Goal: Task Accomplishment & Management: Use online tool/utility

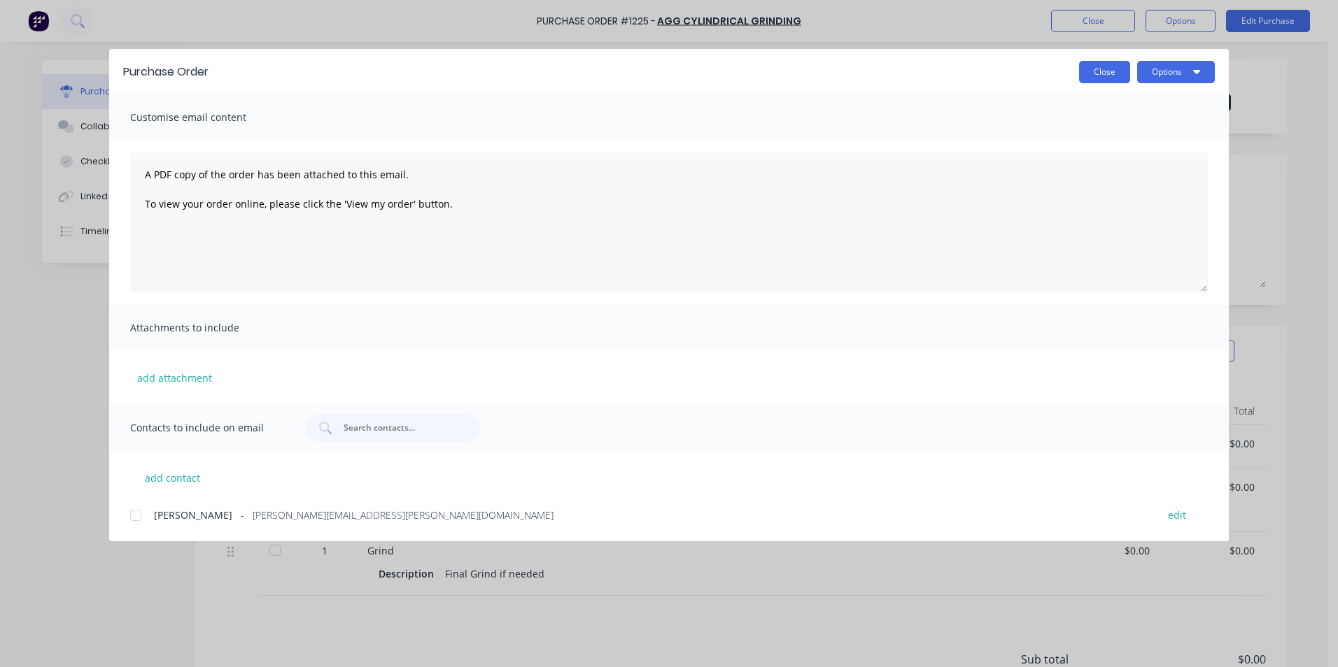
click at [1108, 80] on button "Close" at bounding box center [1104, 72] width 51 height 22
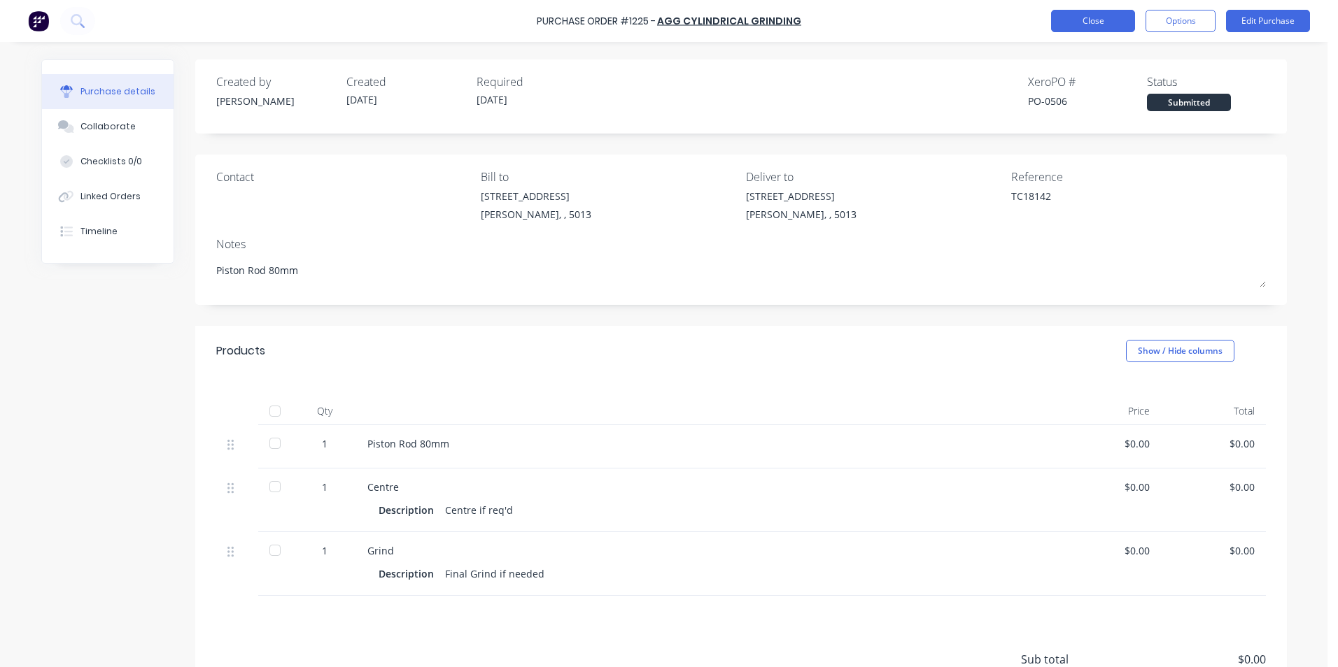
click at [1083, 22] on button "Close" at bounding box center [1093, 21] width 84 height 22
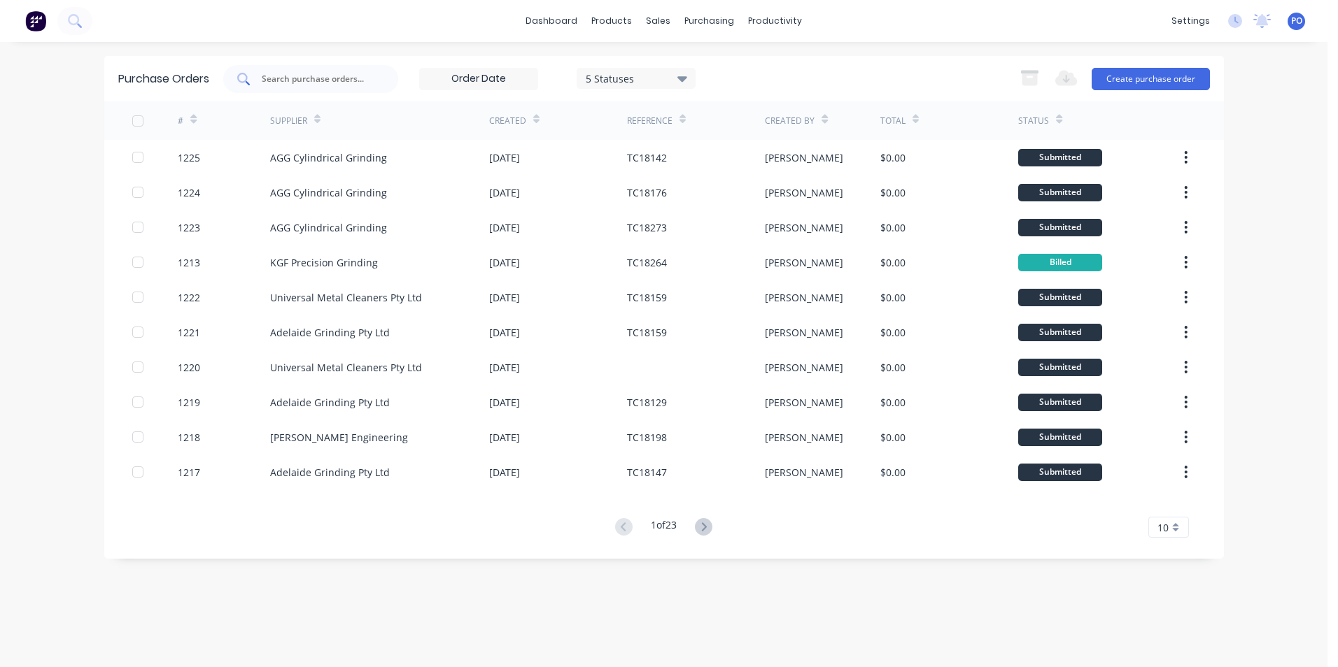
click at [368, 78] on input "text" at bounding box center [318, 79] width 116 height 14
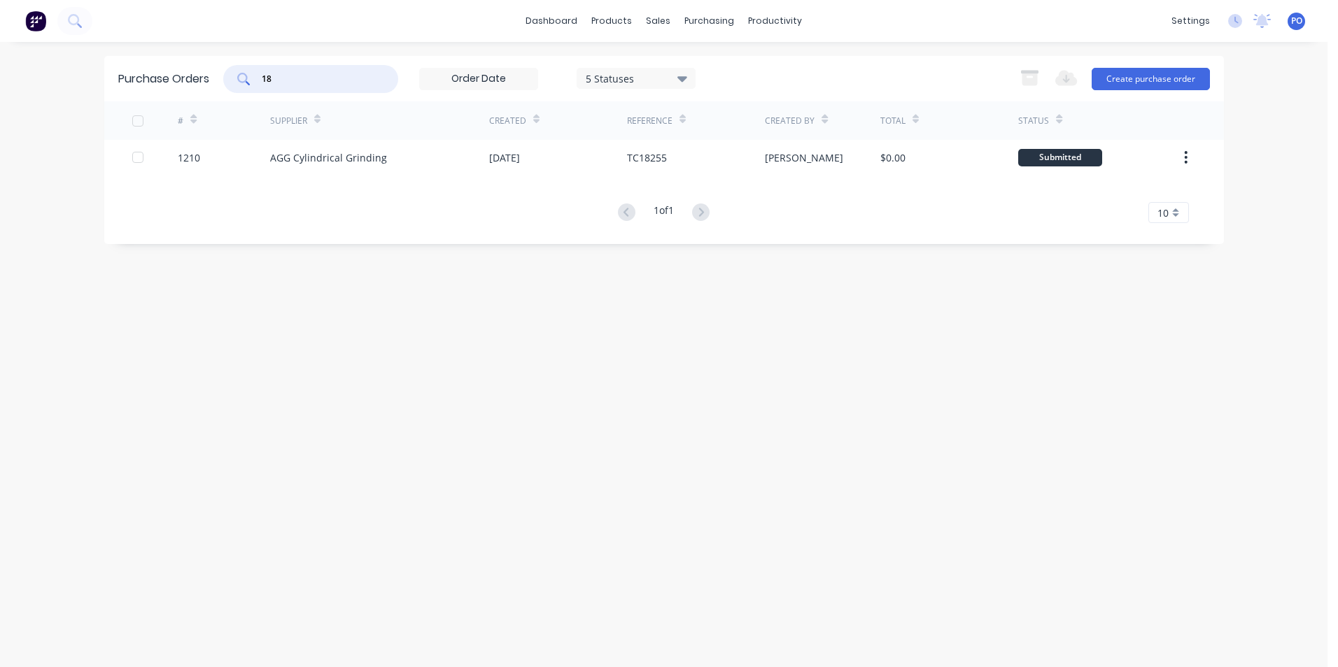
type input "1"
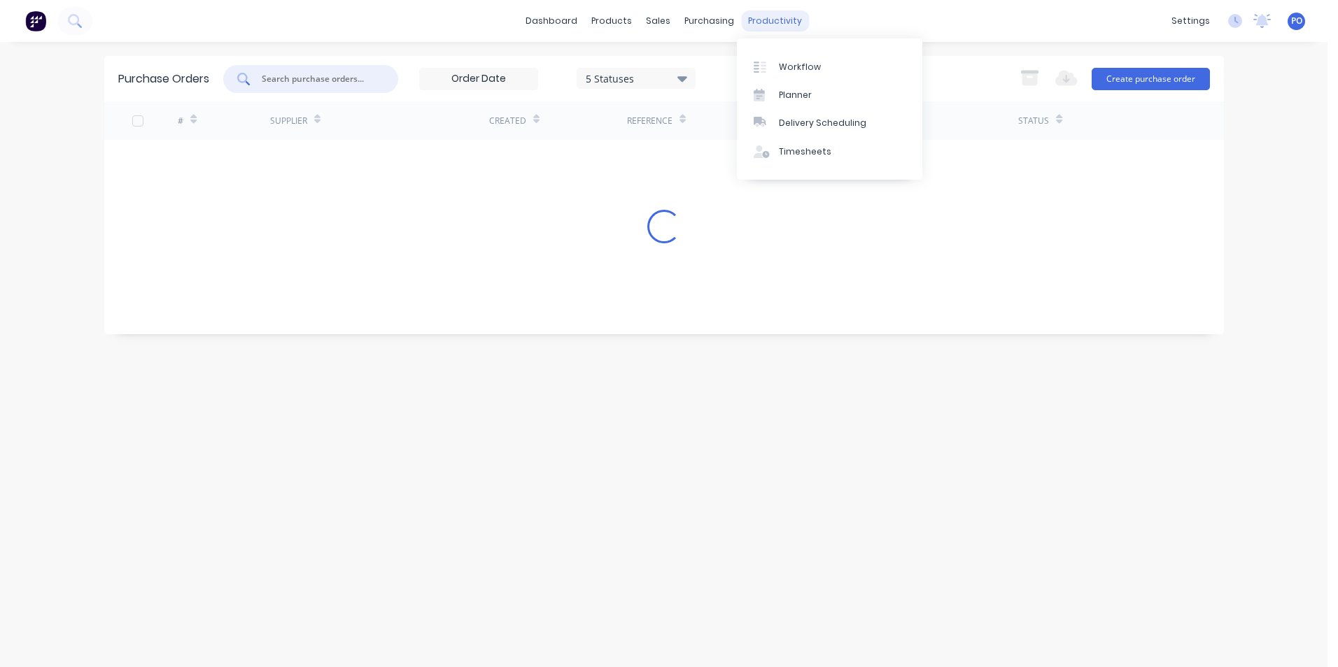
drag, startPoint x: 760, startPoint y: 21, endPoint x: 764, endPoint y: 27, distance: 7.6
click at [760, 21] on div "productivity" at bounding box center [775, 20] width 68 height 21
click at [783, 62] on div "Workflow" at bounding box center [800, 67] width 42 height 13
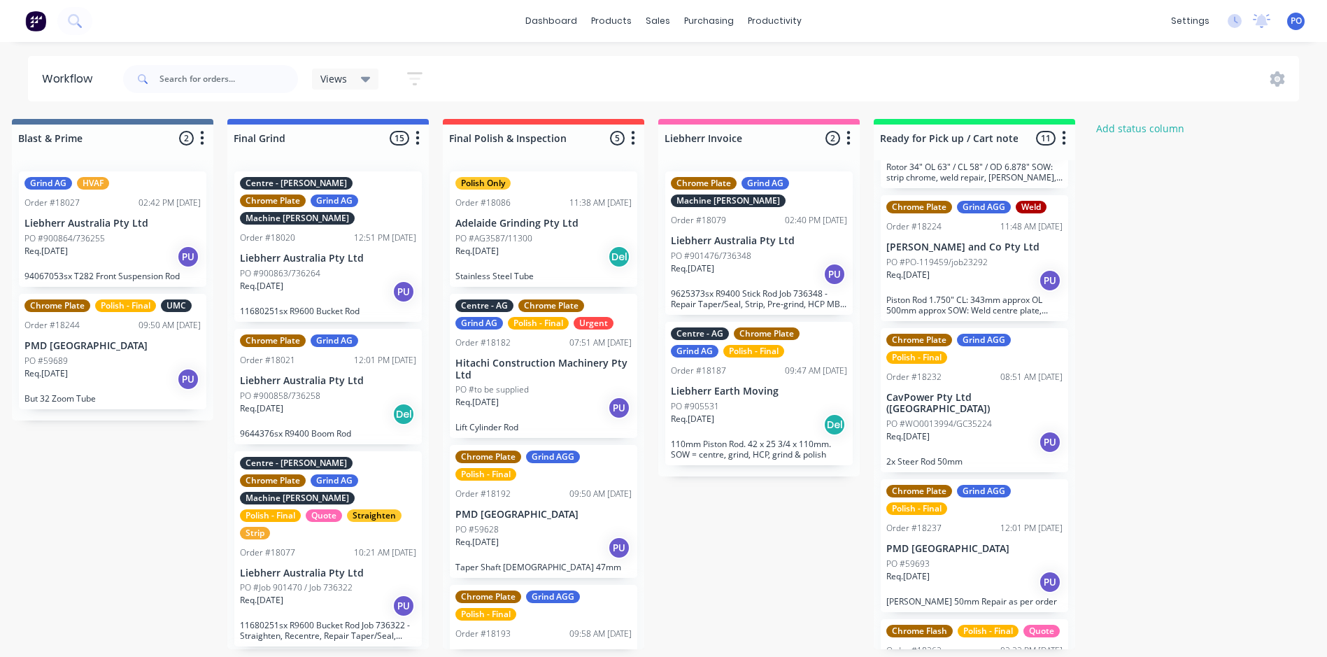
scroll to position [828, 0]
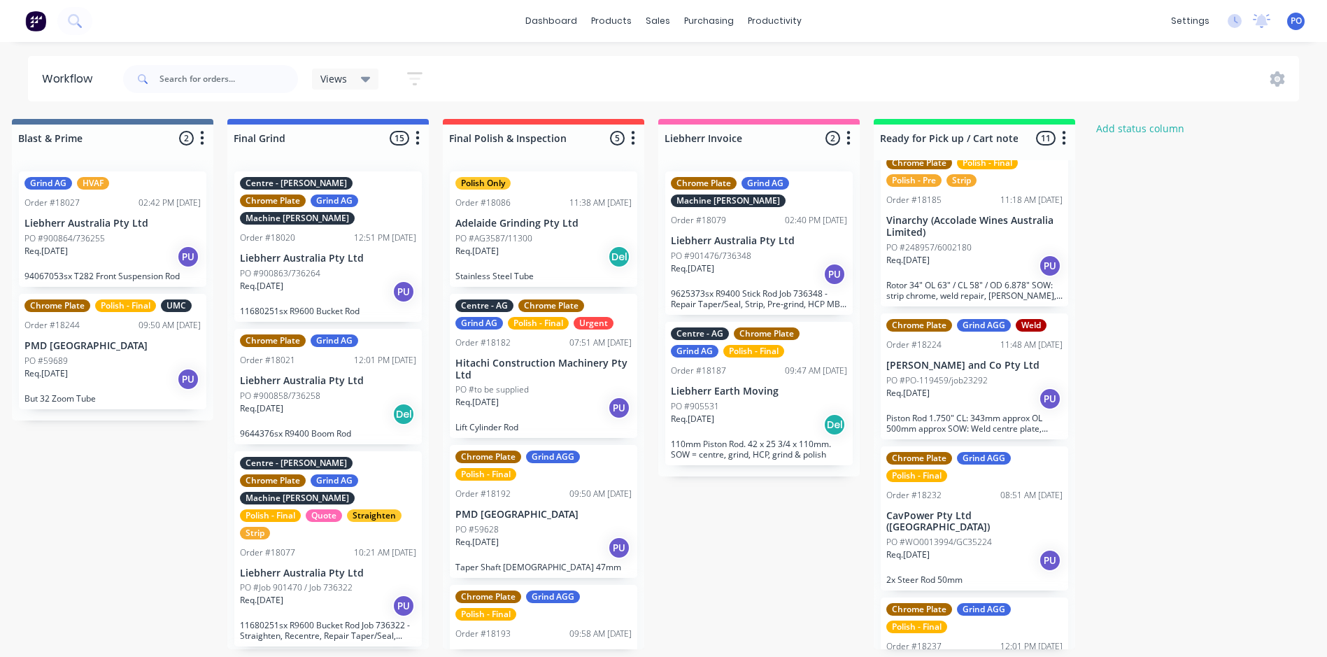
click at [1009, 389] on div "Req. [DATE] PU" at bounding box center [974, 399] width 176 height 24
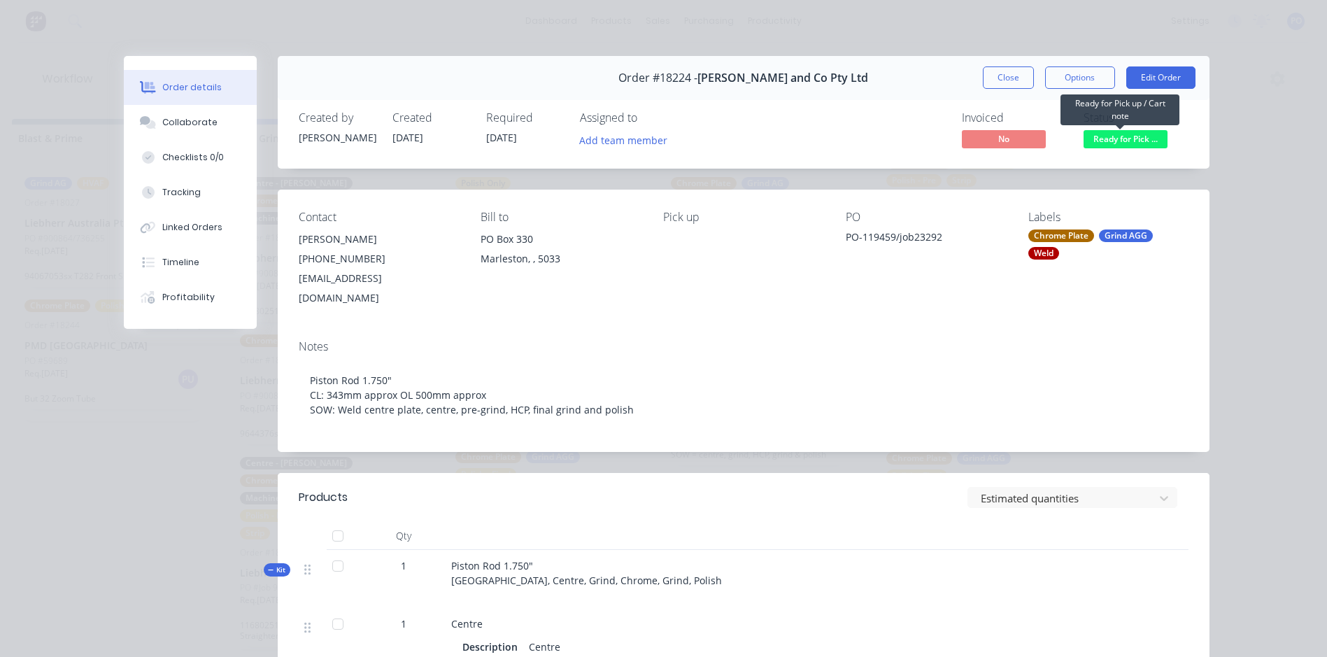
click at [1135, 137] on span "Ready for Pick ..." at bounding box center [1126, 138] width 84 height 17
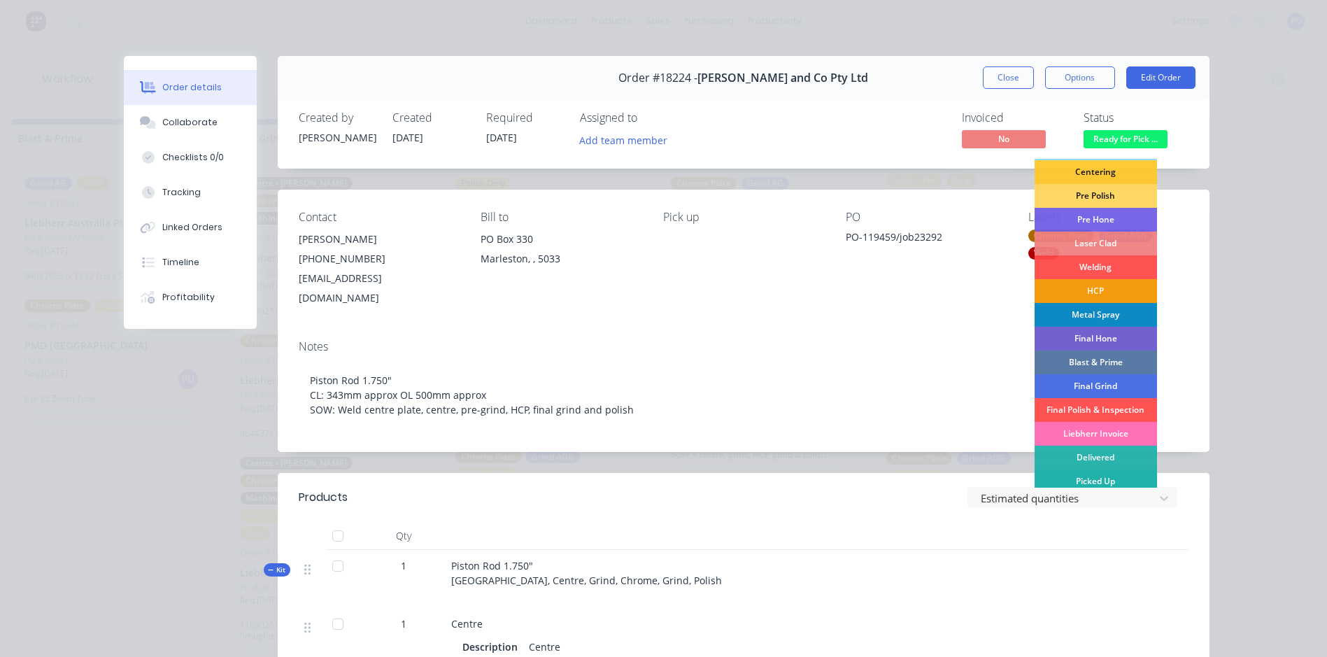
scroll to position [142, 0]
click at [1096, 478] on div "Picked Up" at bounding box center [1096, 481] width 122 height 24
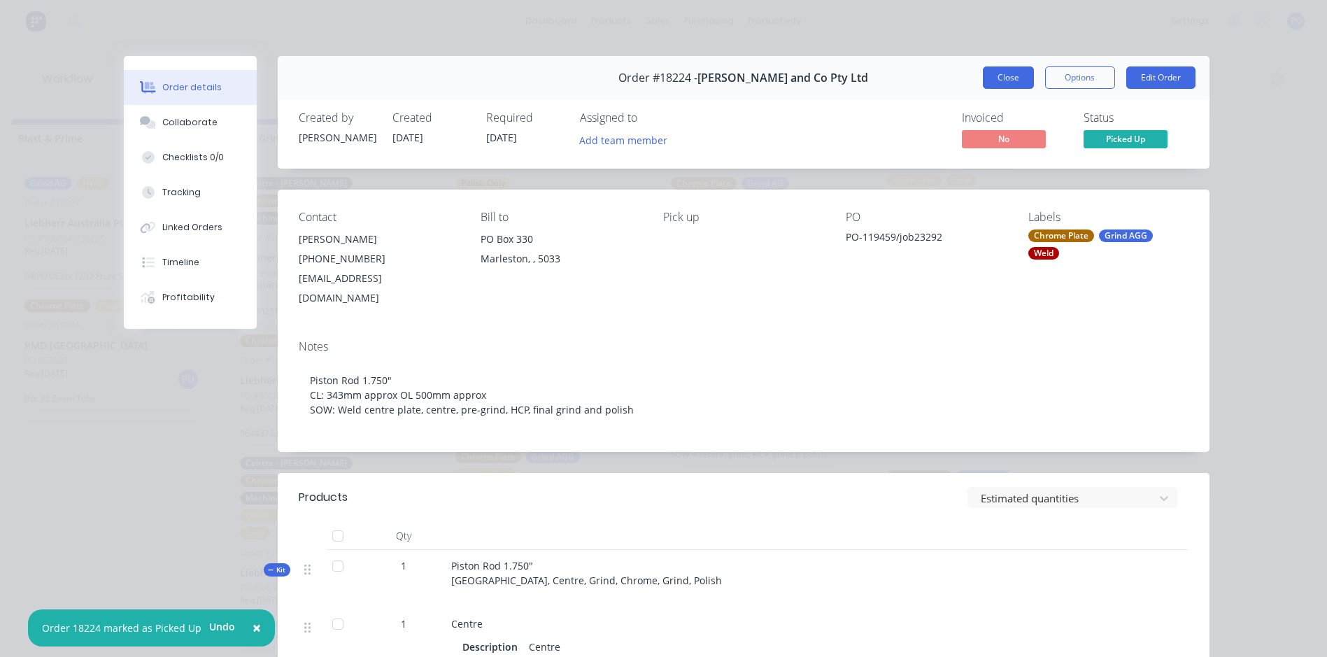
click at [1005, 77] on button "Close" at bounding box center [1008, 77] width 51 height 22
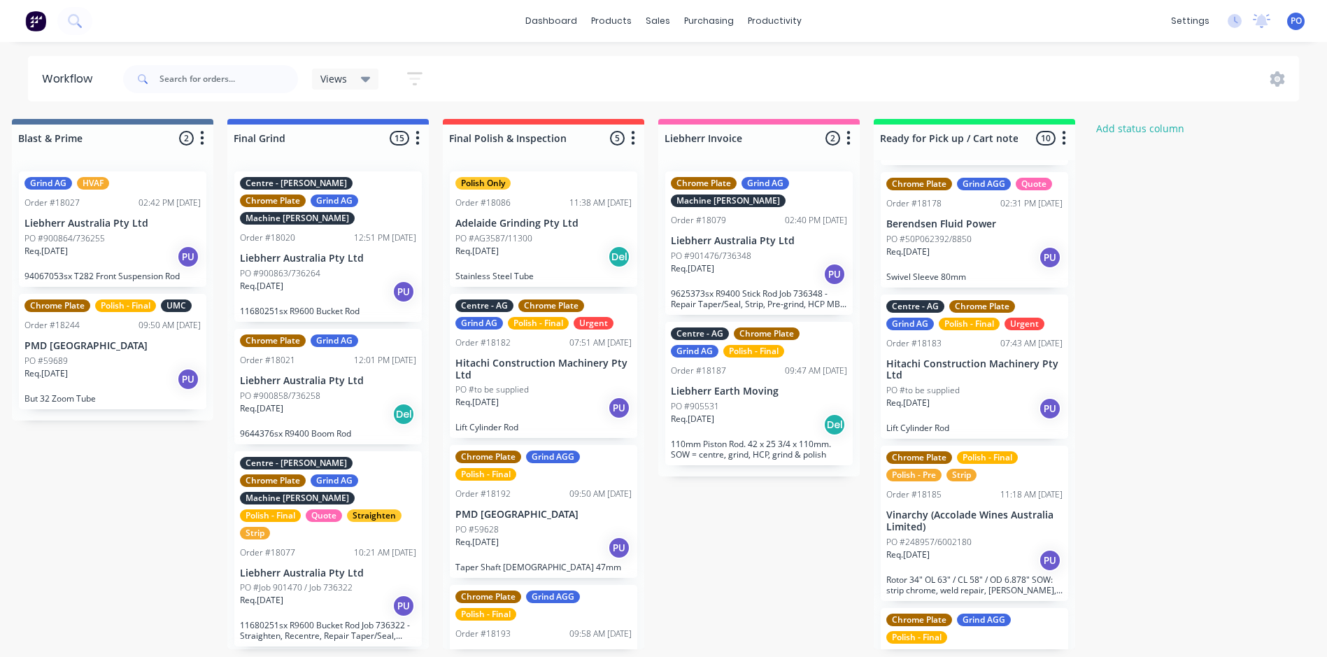
scroll to position [420, 0]
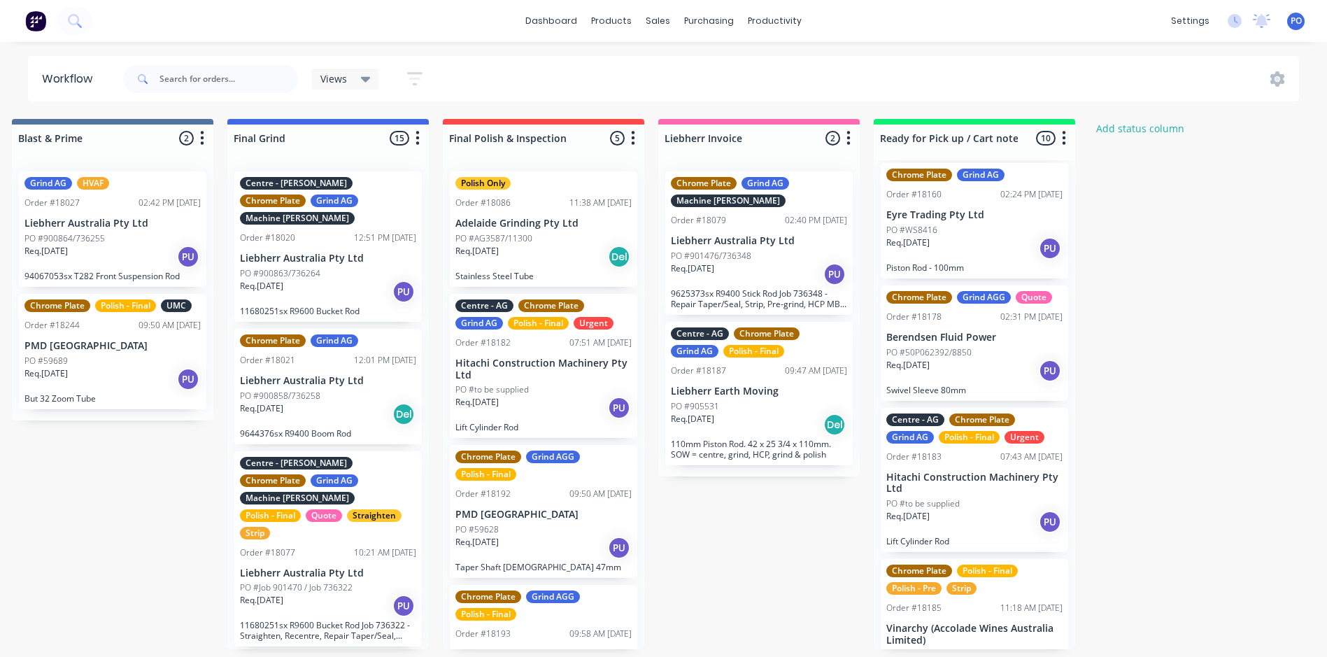
click at [993, 510] on div "Req. [DATE] PU" at bounding box center [974, 522] width 176 height 24
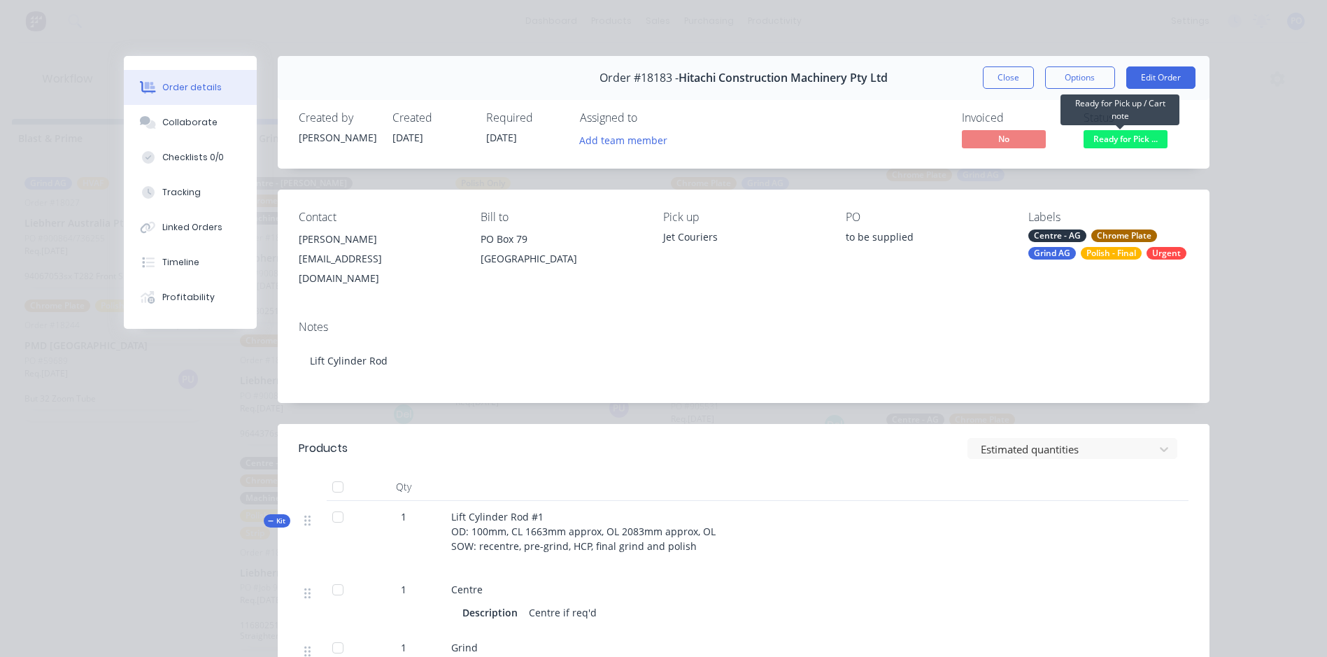
click at [1142, 142] on span "Ready for Pick ..." at bounding box center [1126, 138] width 84 height 17
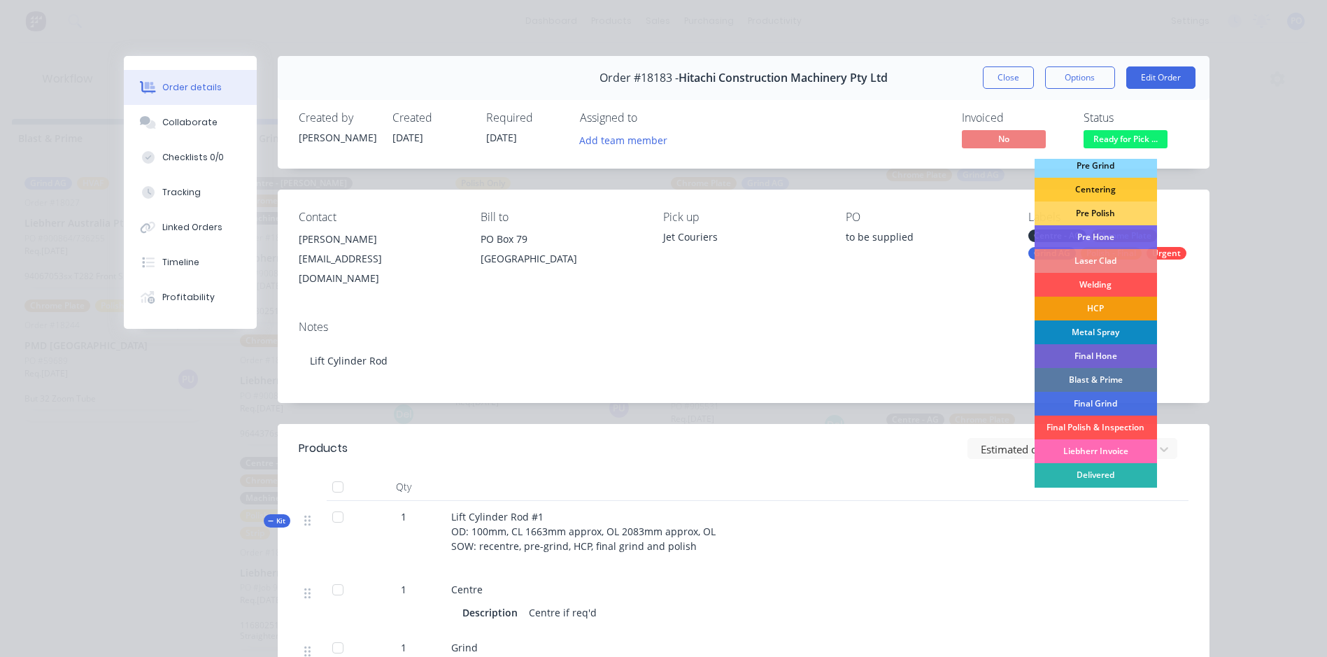
scroll to position [142, 0]
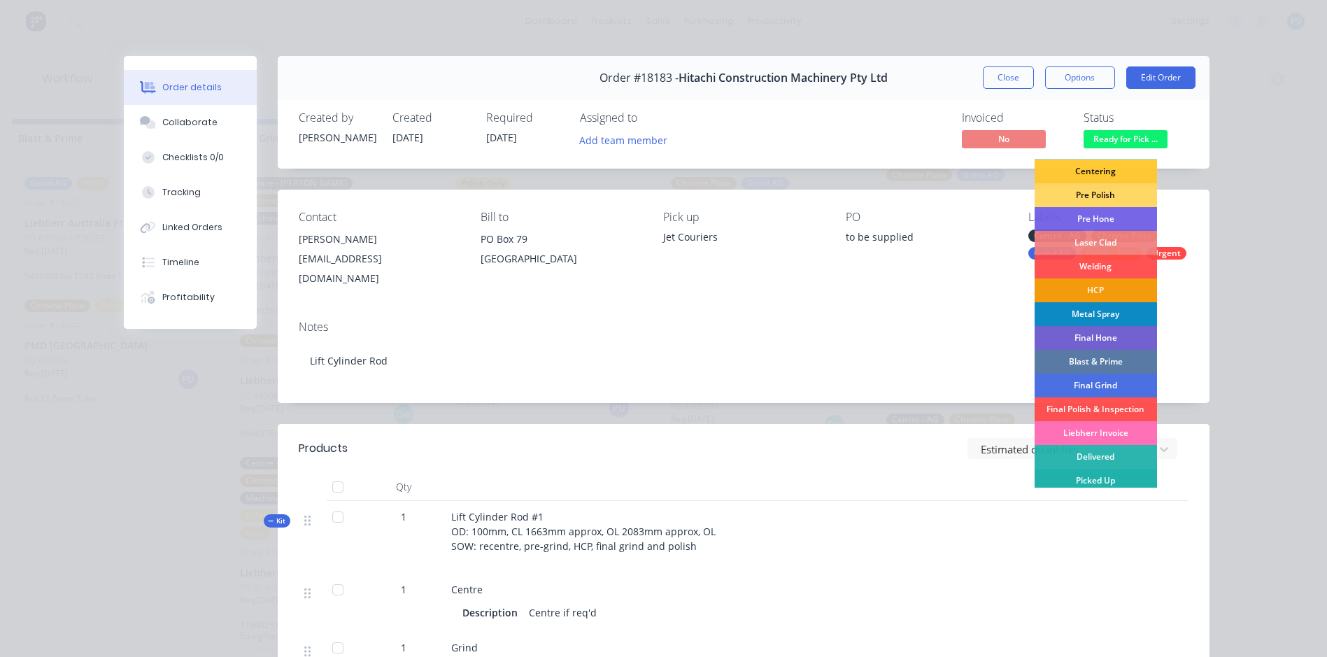
click at [1101, 482] on div "Picked Up" at bounding box center [1096, 481] width 122 height 24
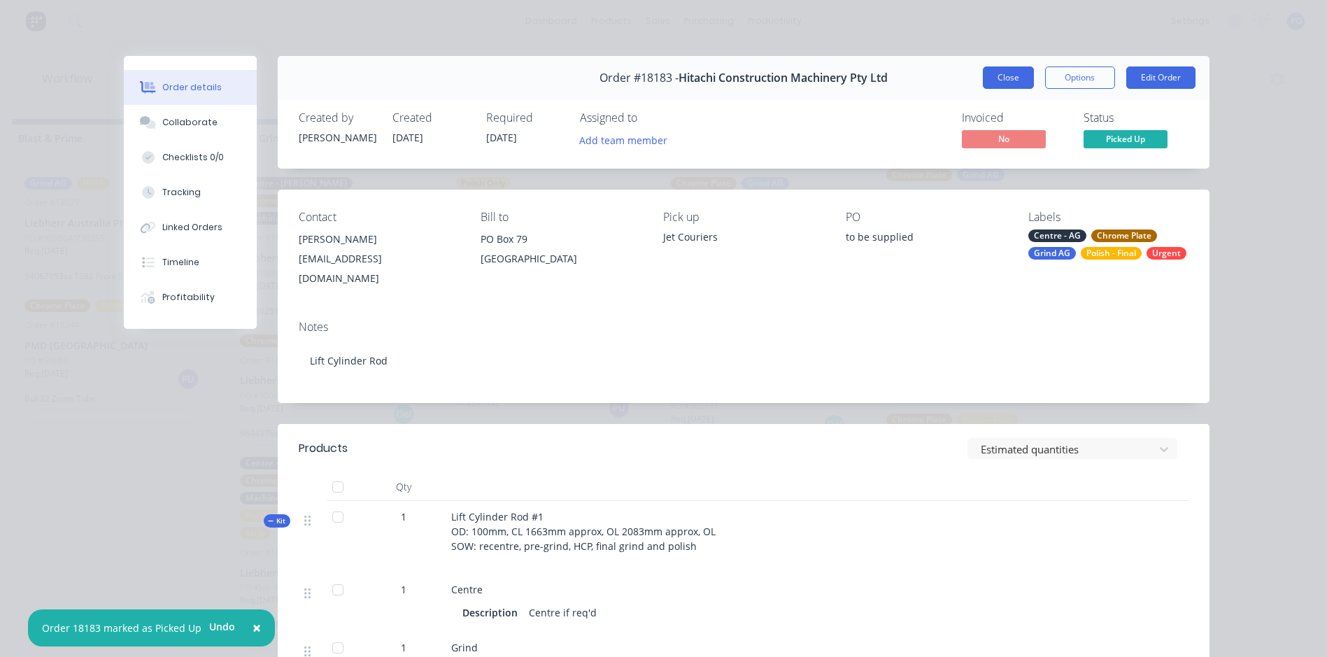
click at [1007, 73] on button "Close" at bounding box center [1008, 77] width 51 height 22
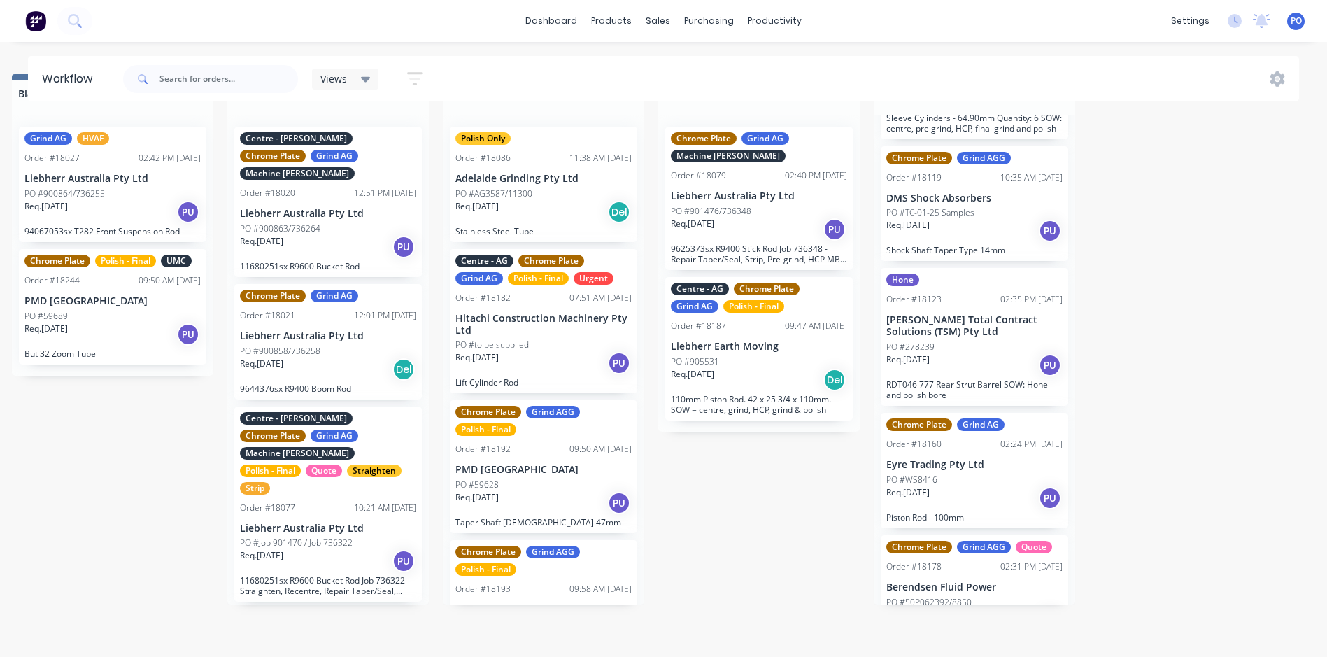
scroll to position [0, 0]
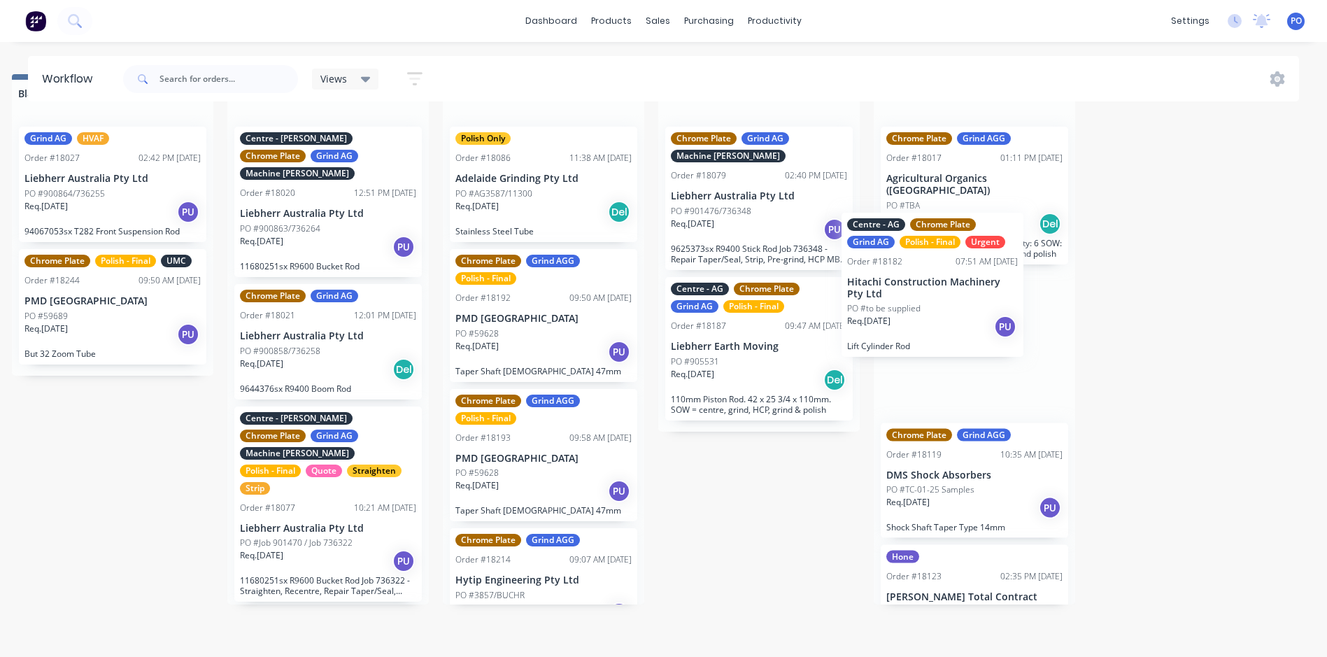
drag, startPoint x: 562, startPoint y: 346, endPoint x: 962, endPoint y: 320, distance: 401.0
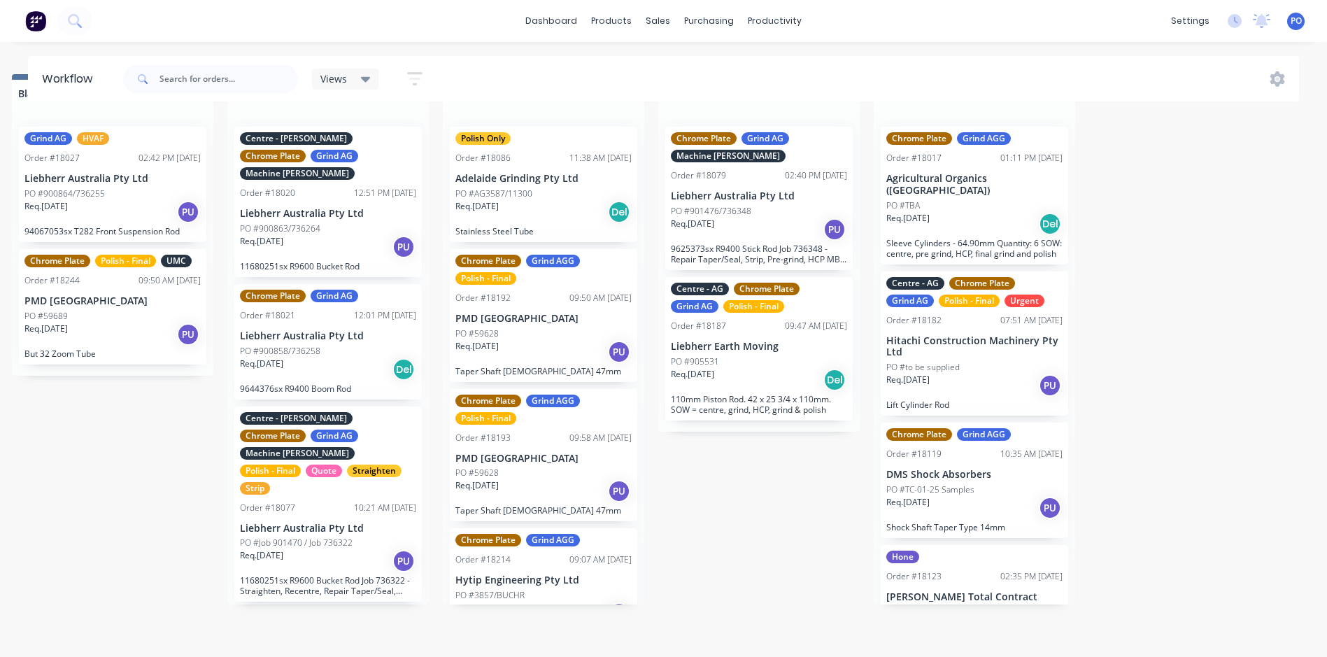
click at [993, 374] on div "Req. [DATE] PU" at bounding box center [974, 386] width 176 height 24
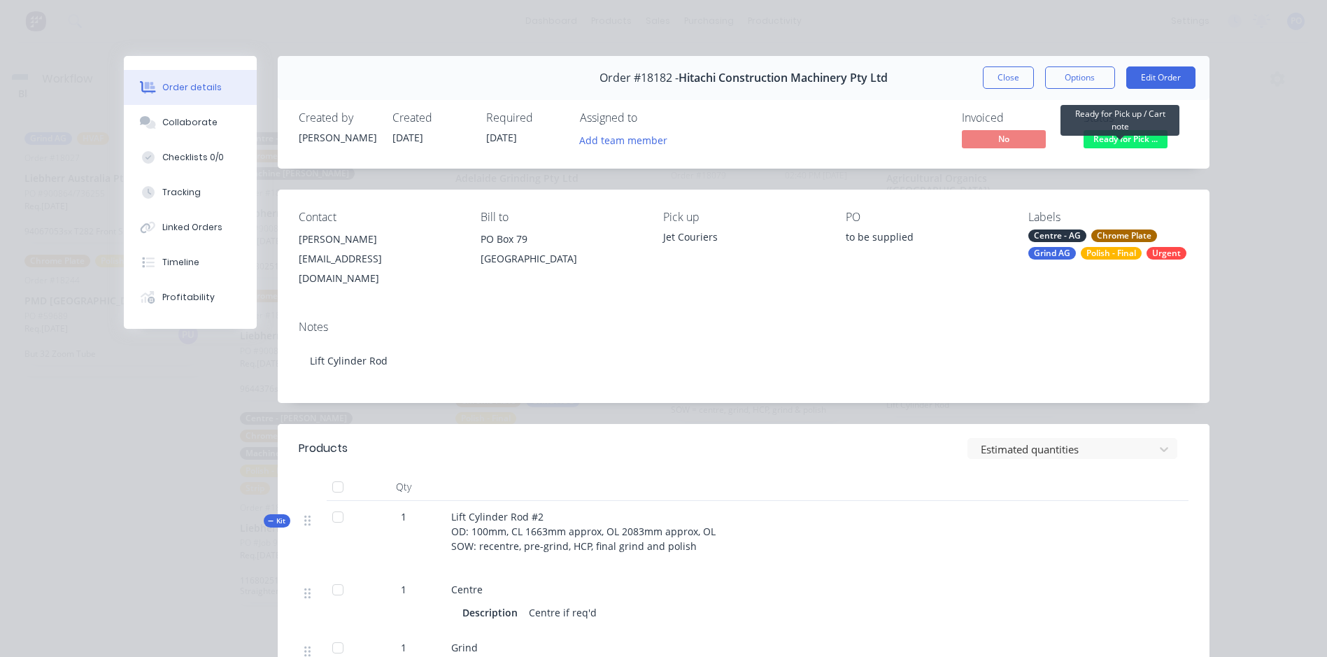
click at [1145, 141] on span "Ready for Pick ..." at bounding box center [1126, 138] width 84 height 17
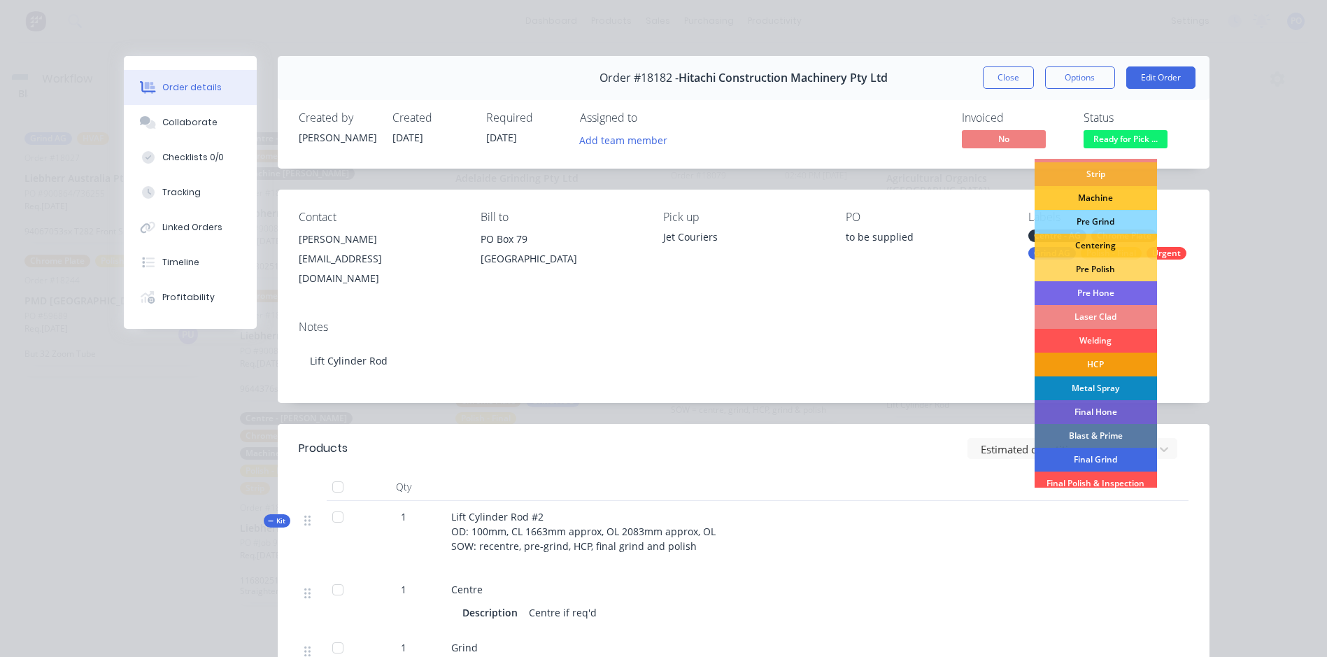
scroll to position [142, 0]
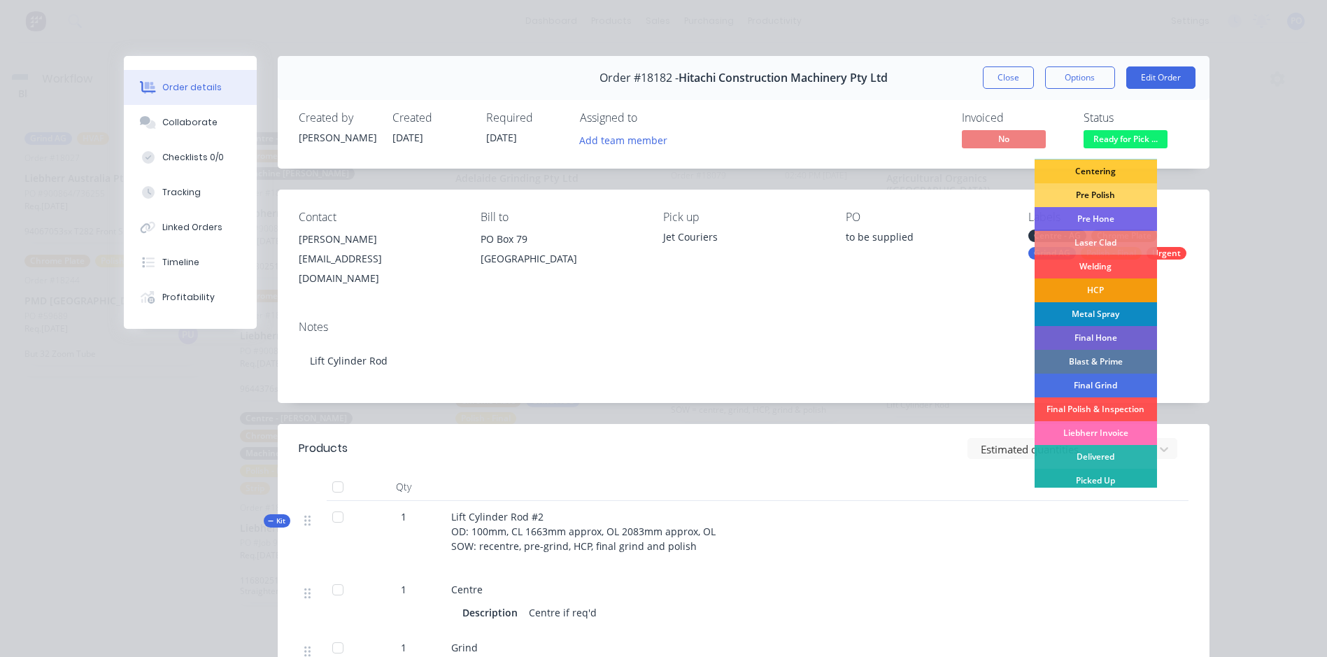
click at [1102, 476] on div "Picked Up" at bounding box center [1096, 481] width 122 height 24
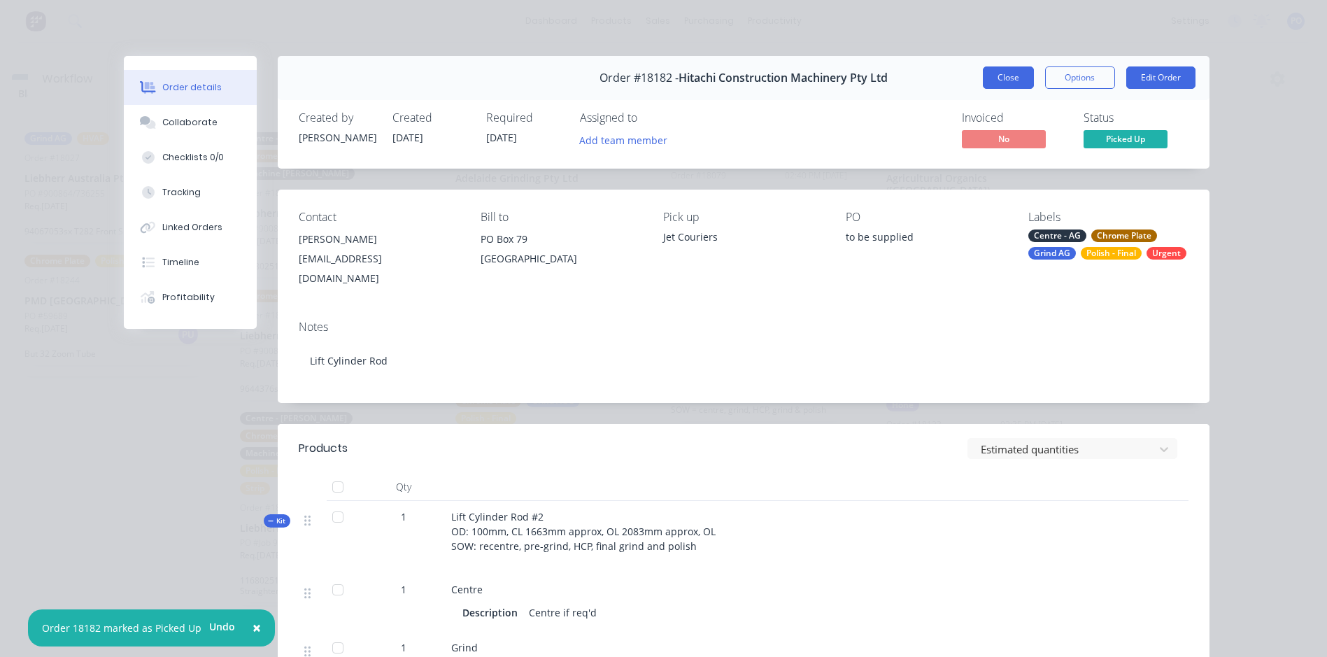
click at [1018, 76] on button "Close" at bounding box center [1008, 77] width 51 height 22
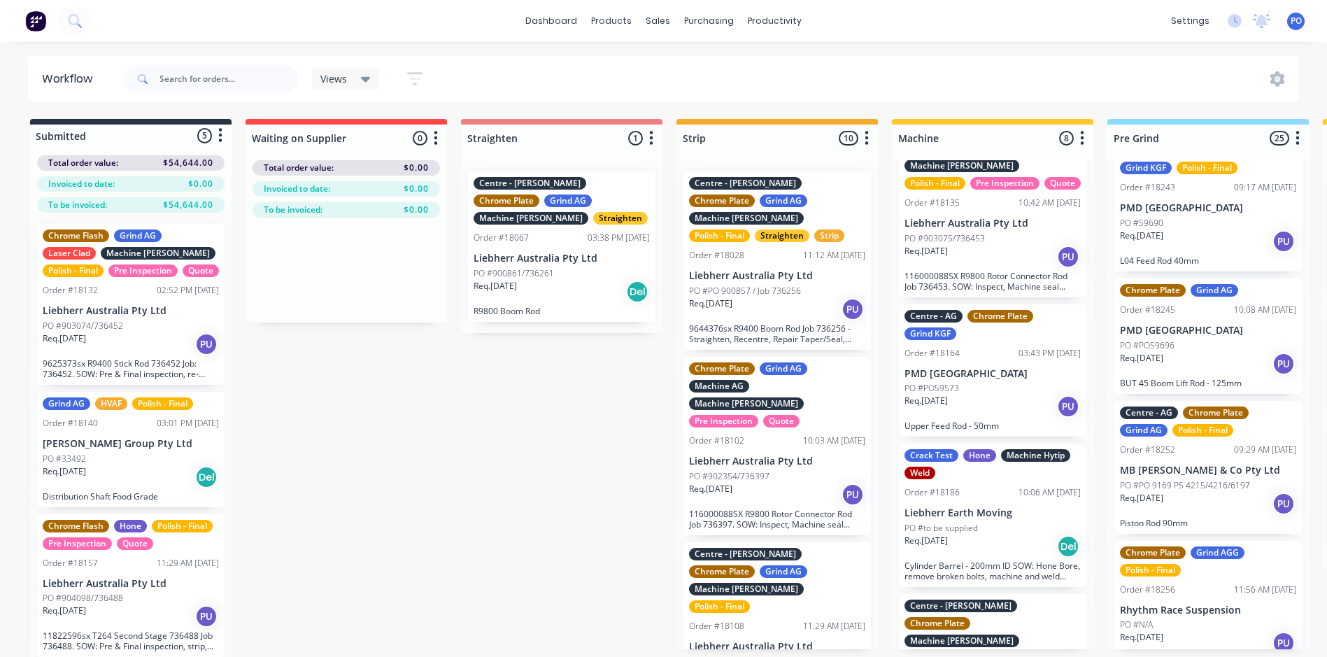
scroll to position [0, 21]
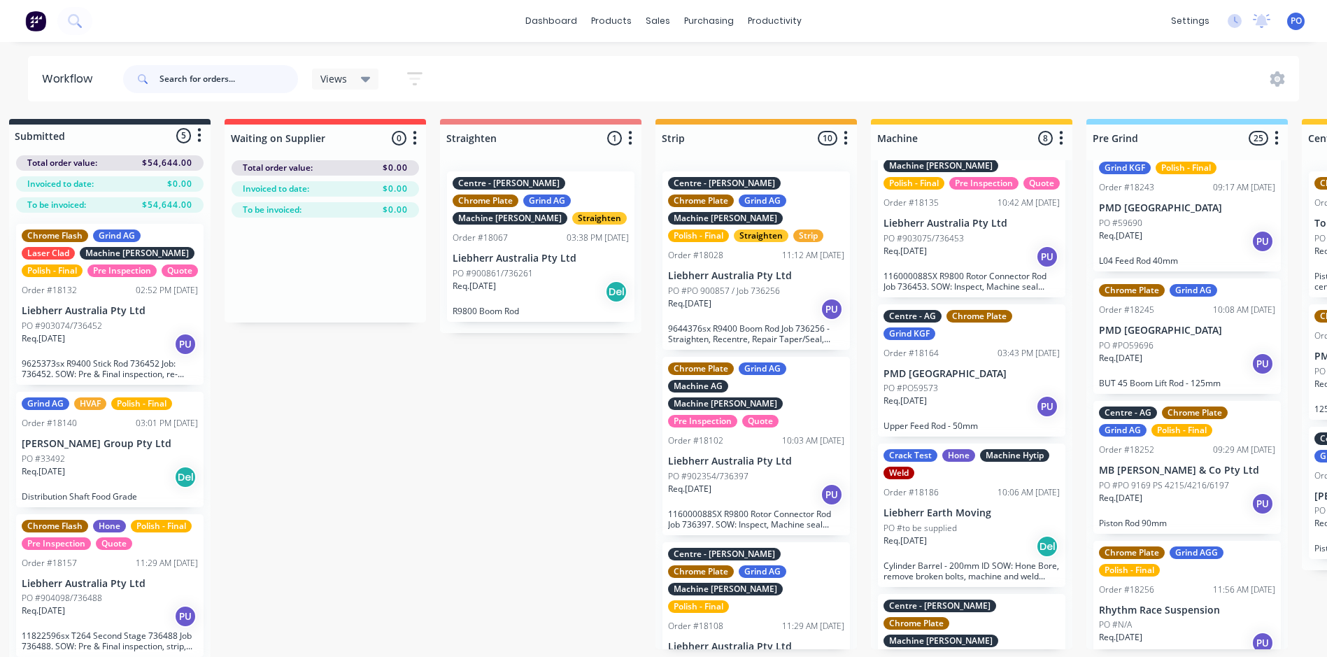
click at [215, 73] on input "text" at bounding box center [229, 79] width 139 height 28
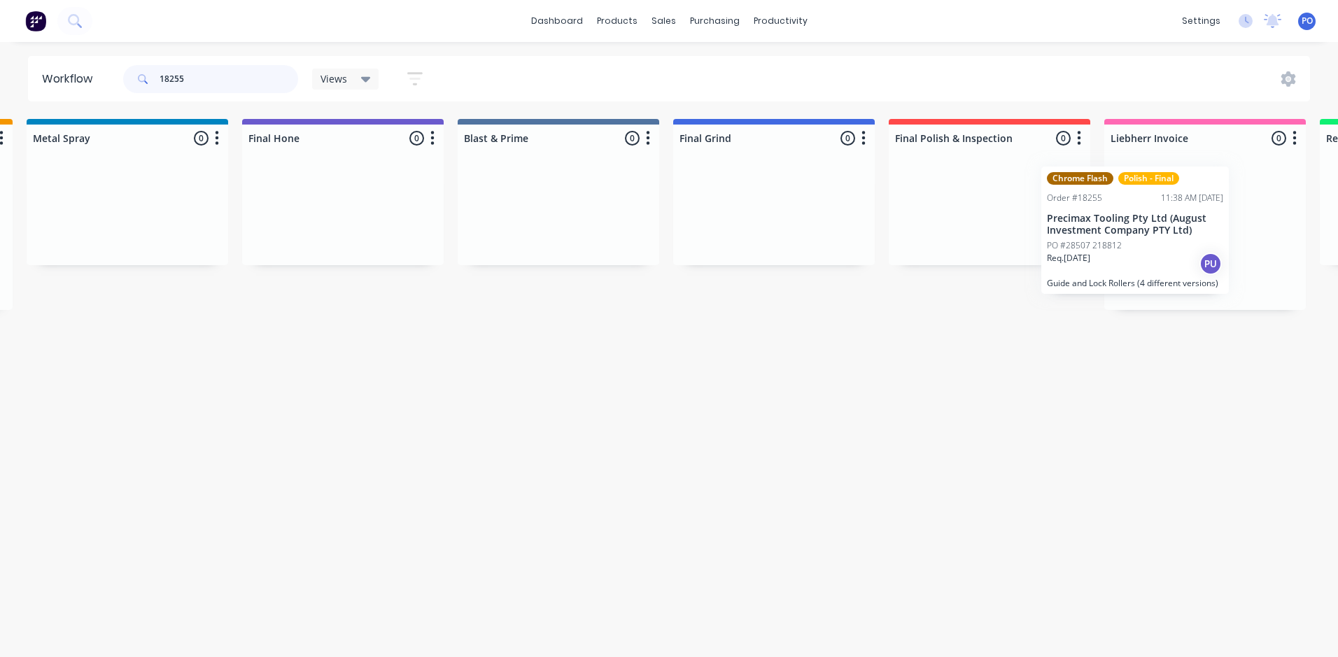
scroll to position [0, 2593]
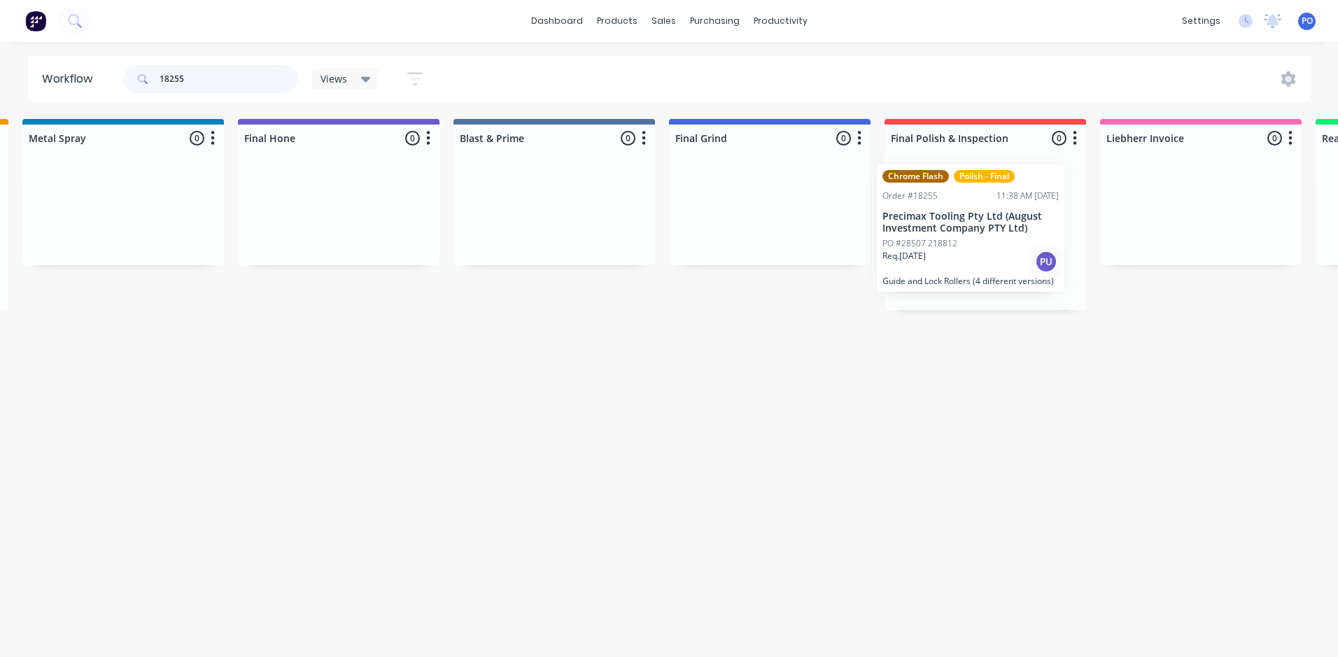
drag, startPoint x: 744, startPoint y: 261, endPoint x: 978, endPoint y: 253, distance: 233.8
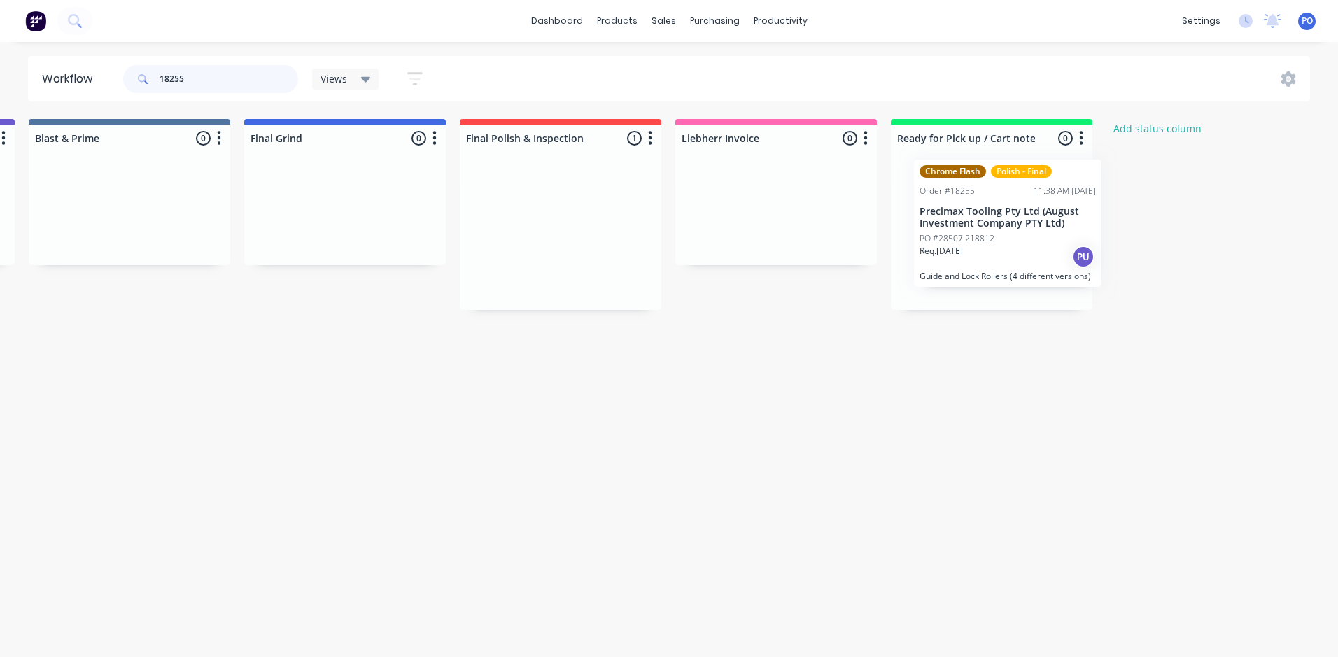
scroll to position [0, 3019]
drag, startPoint x: 989, startPoint y: 257, endPoint x: 983, endPoint y: 234, distance: 23.3
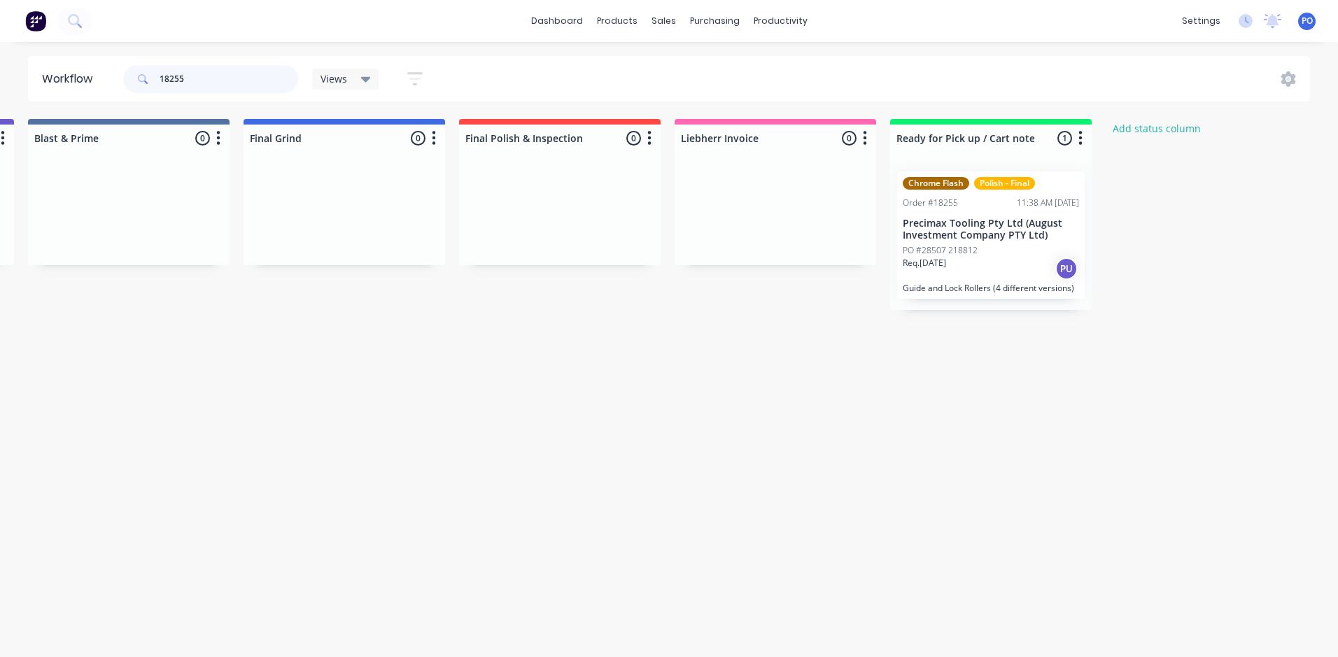
type input "18255"
click at [1028, 257] on div "Req. [DATE] PU" at bounding box center [990, 269] width 176 height 24
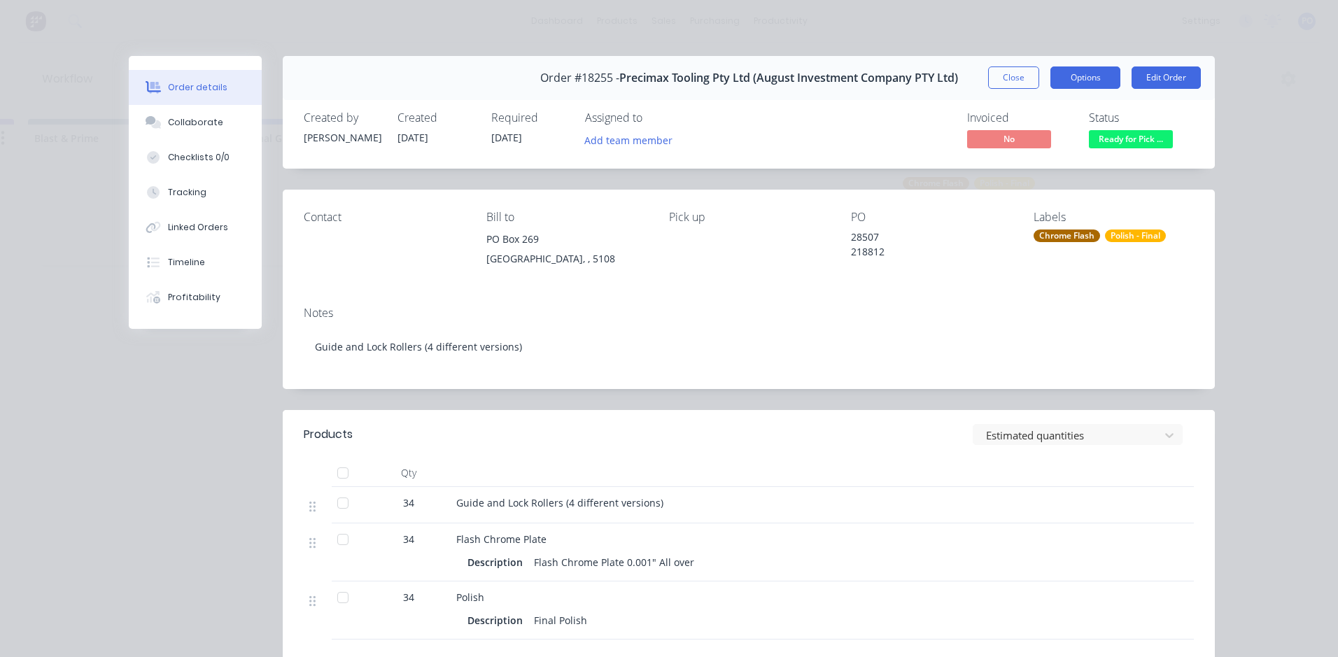
click at [1093, 76] on button "Options" at bounding box center [1085, 77] width 70 height 22
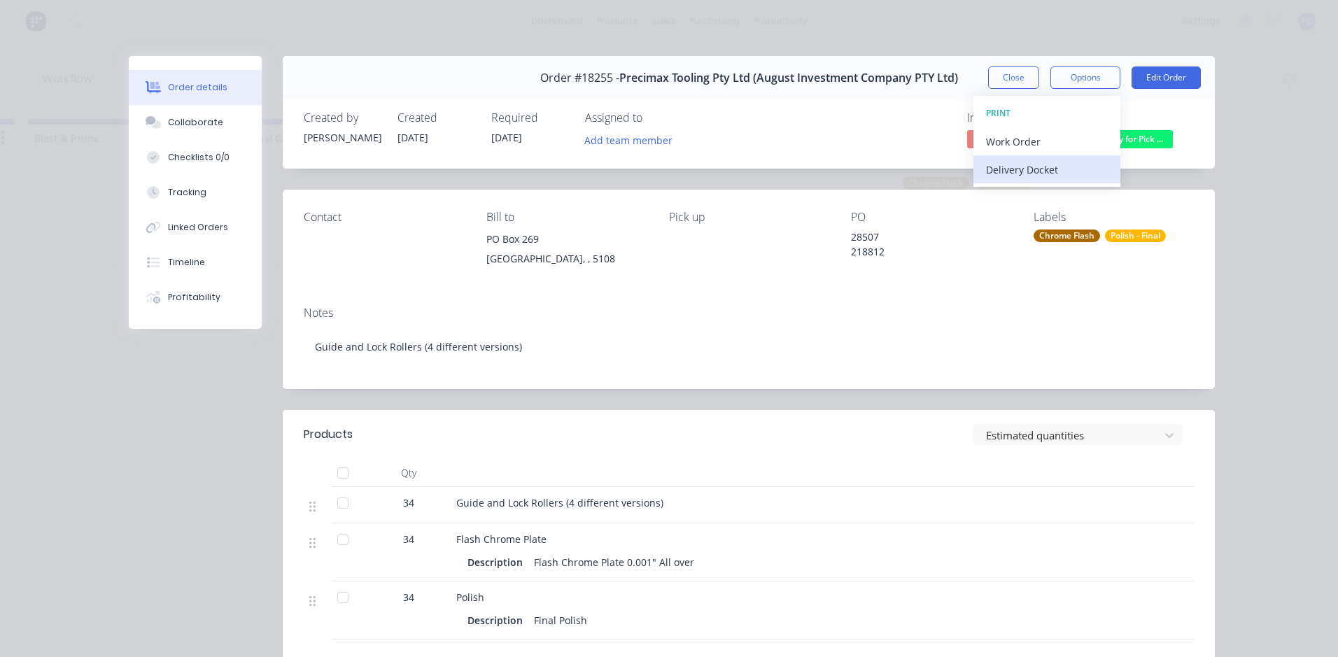
click at [1077, 163] on div "Delivery Docket" at bounding box center [1047, 170] width 122 height 20
click at [978, 257] on div "28507 218812" at bounding box center [931, 243] width 160 height 29
click at [1163, 78] on button "Edit Order" at bounding box center [1165, 77] width 69 height 22
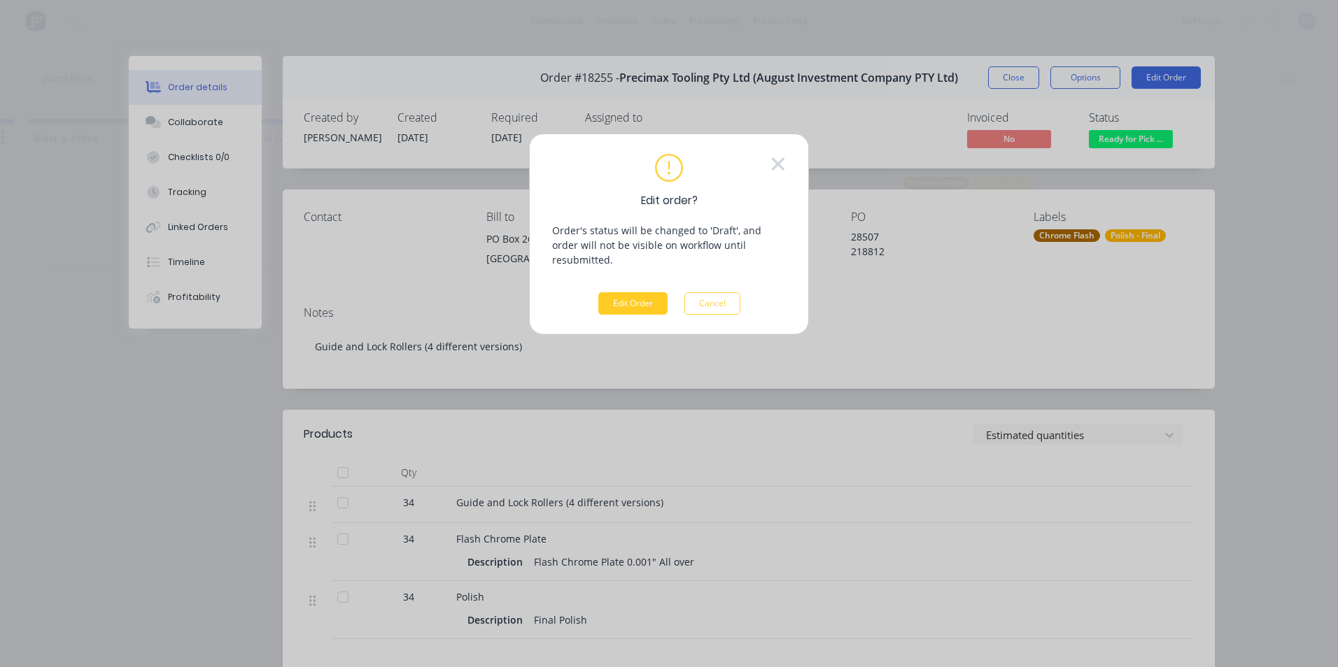
click at [635, 292] on button "Edit Order" at bounding box center [632, 303] width 69 height 22
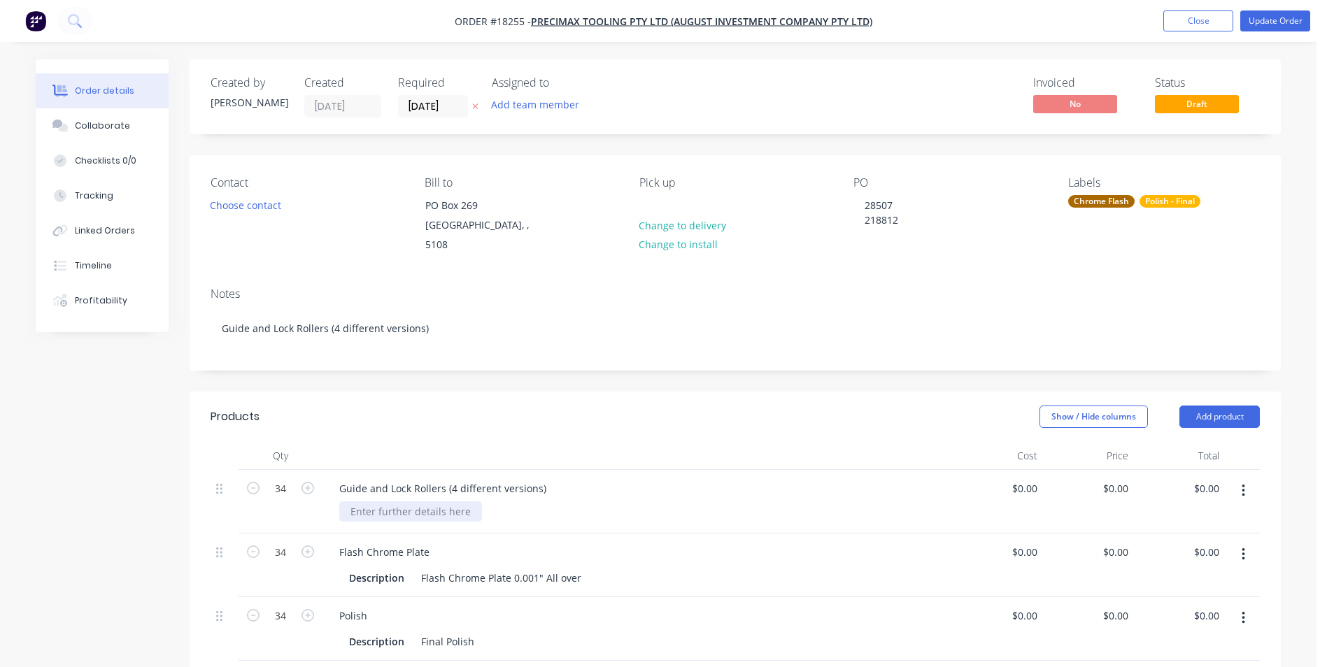
click at [474, 502] on div at bounding box center [410, 512] width 143 height 20
click at [1300, 26] on button "Update Order" at bounding box center [1275, 20] width 70 height 21
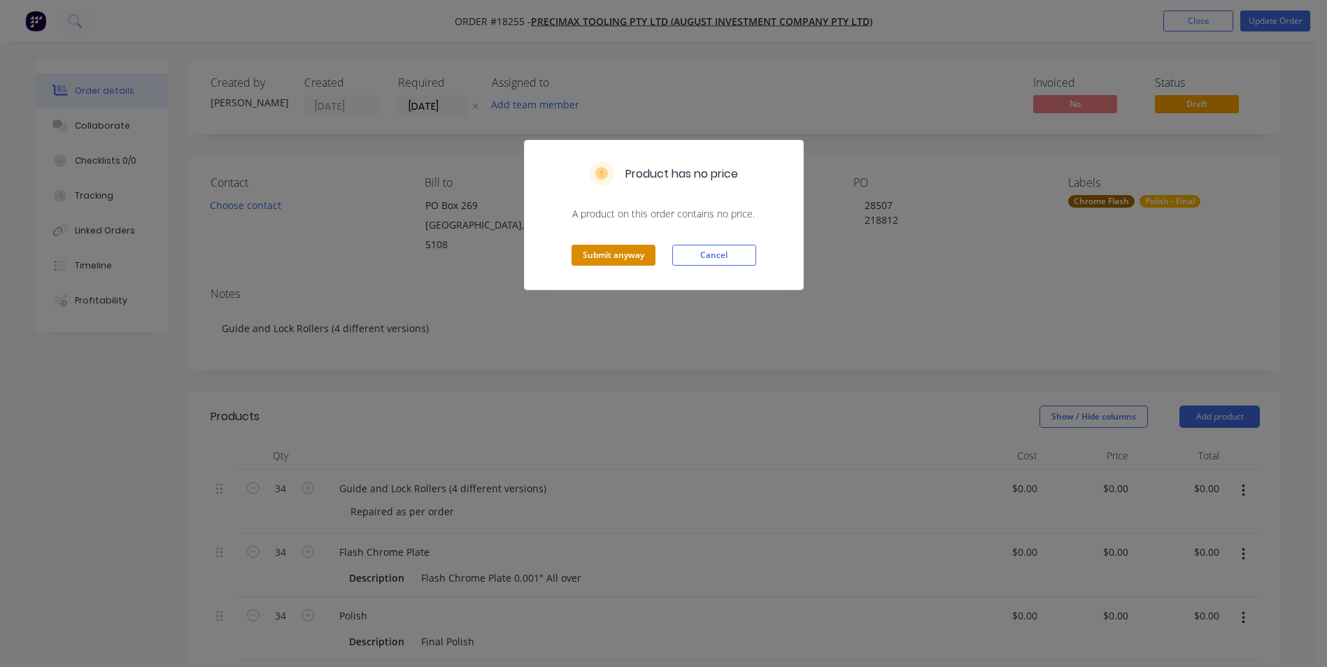
click at [634, 261] on button "Submit anyway" at bounding box center [614, 255] width 84 height 21
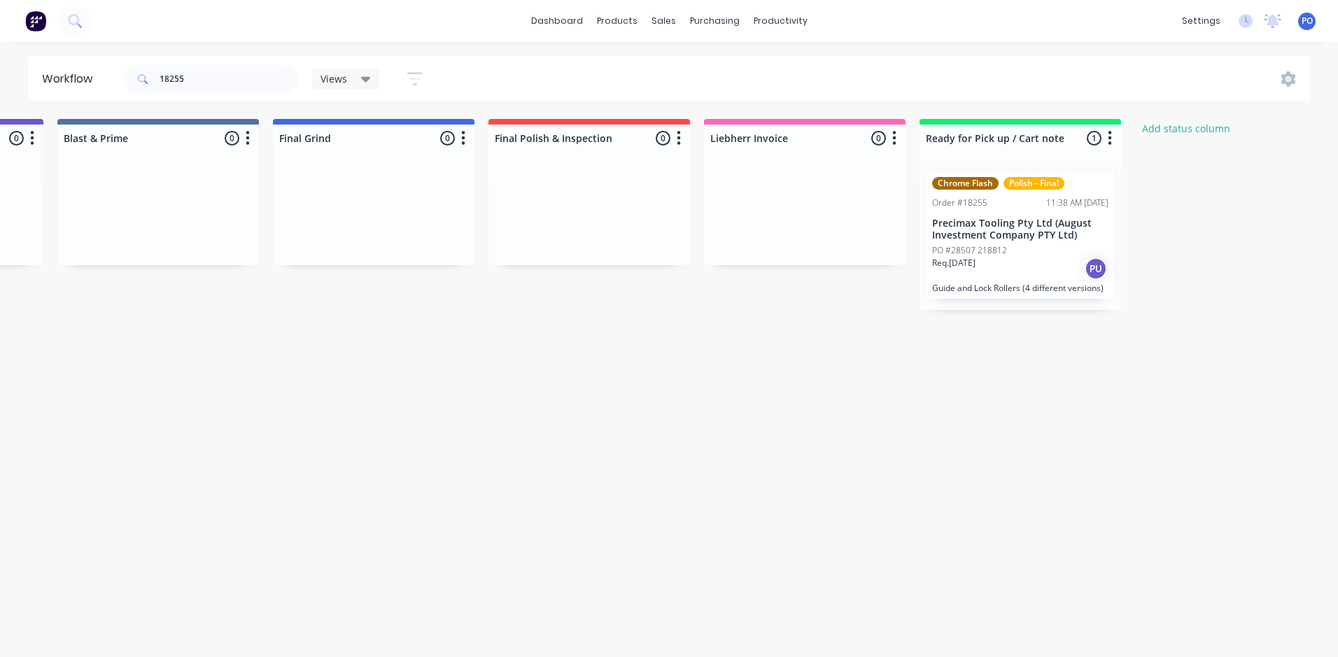
scroll to position [0, 3024]
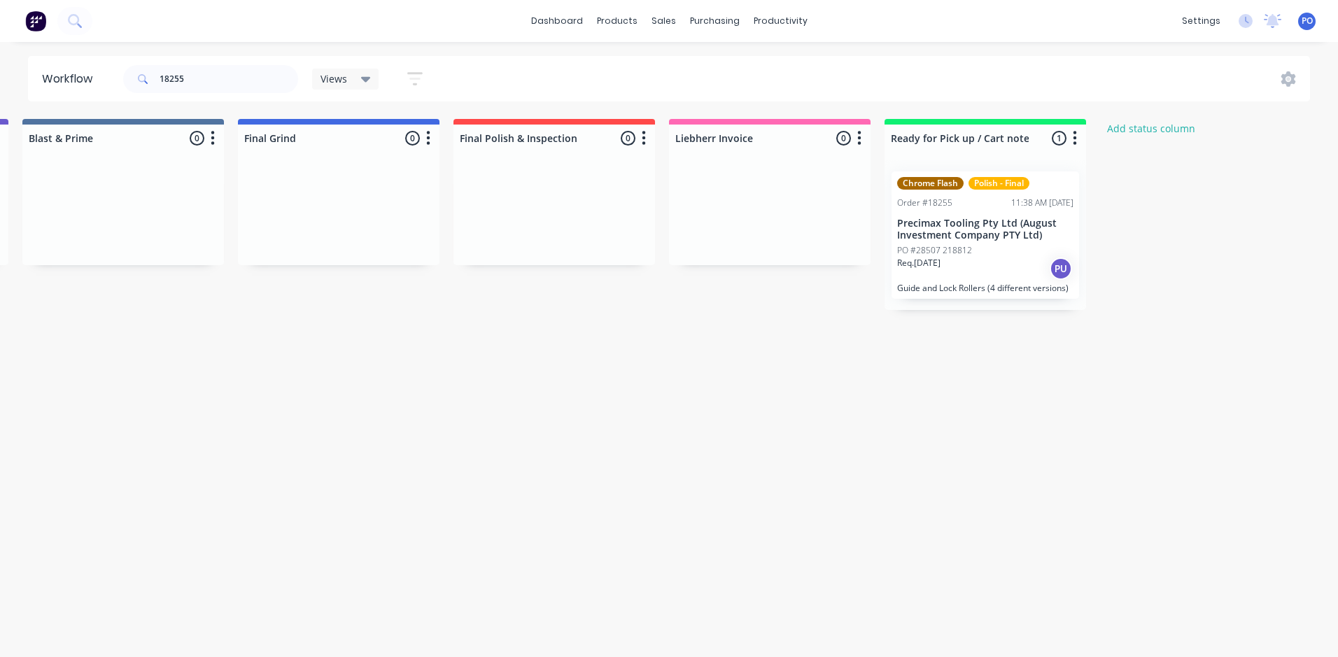
click at [995, 264] on div "Req. [DATE] PU" at bounding box center [985, 269] width 176 height 24
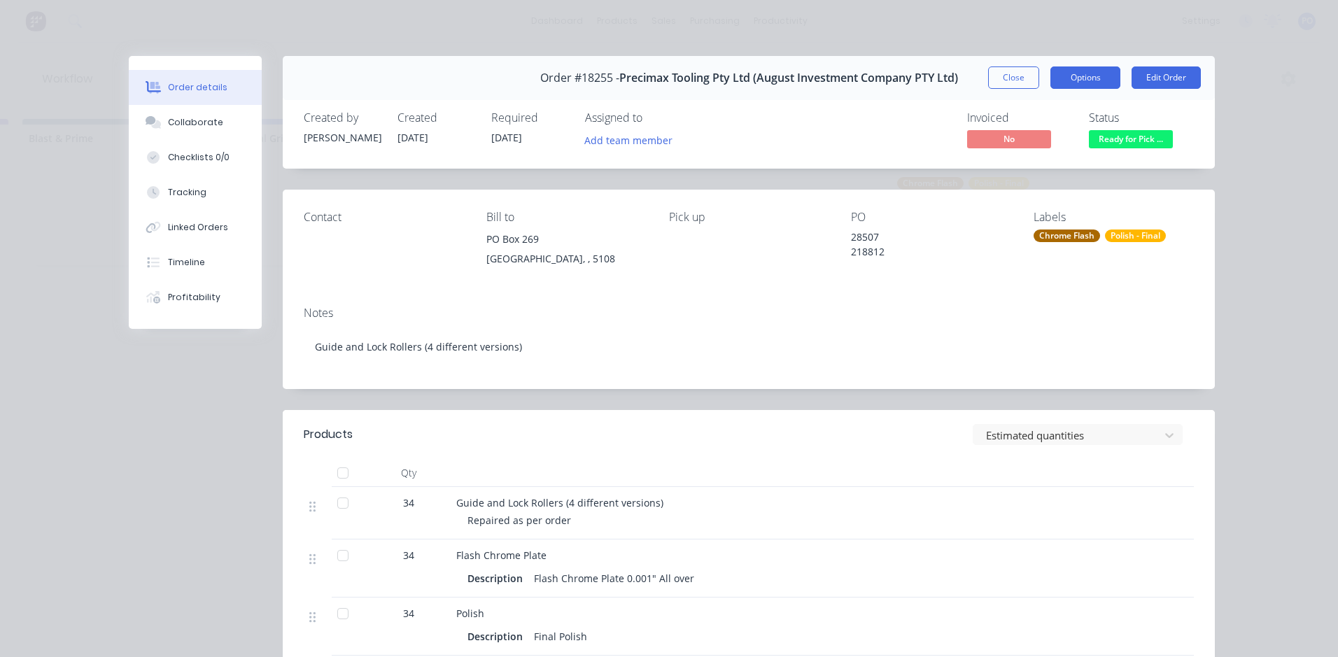
click at [1074, 81] on button "Options" at bounding box center [1085, 77] width 70 height 22
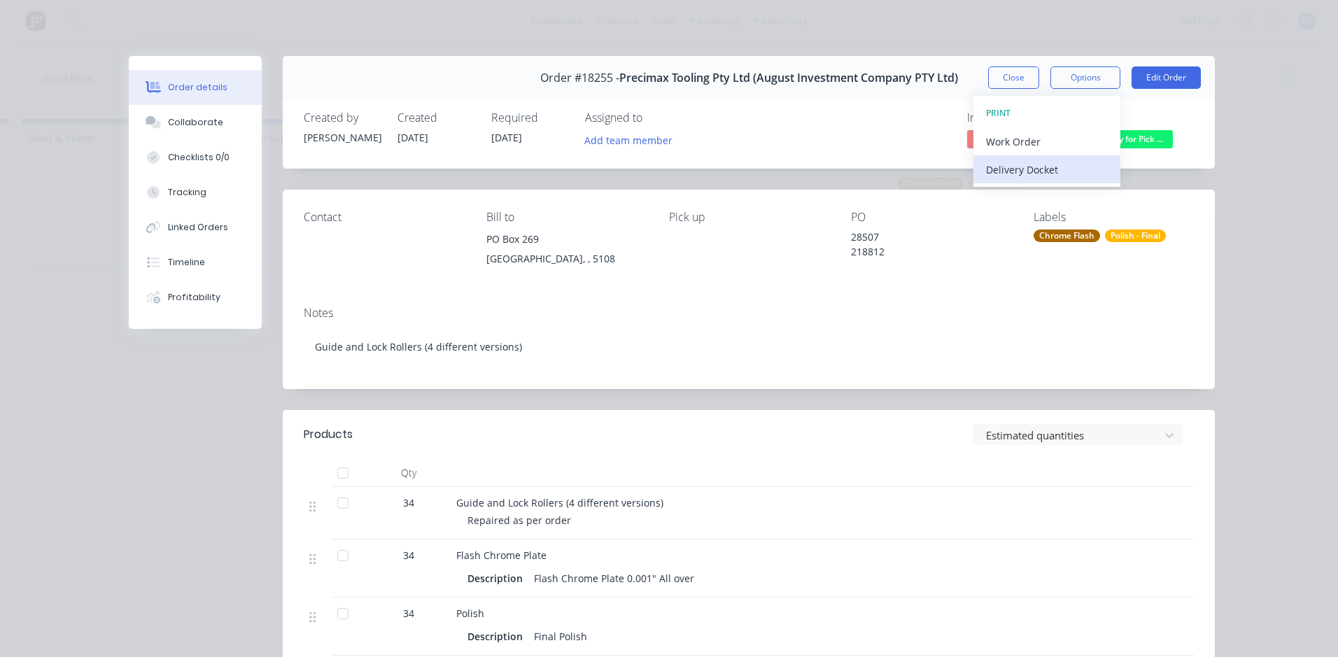
click at [1042, 170] on div "Delivery Docket" at bounding box center [1047, 170] width 122 height 20
click at [1086, 167] on div "Standard" at bounding box center [1047, 170] width 122 height 20
click at [1002, 76] on button "Close" at bounding box center [1013, 77] width 51 height 22
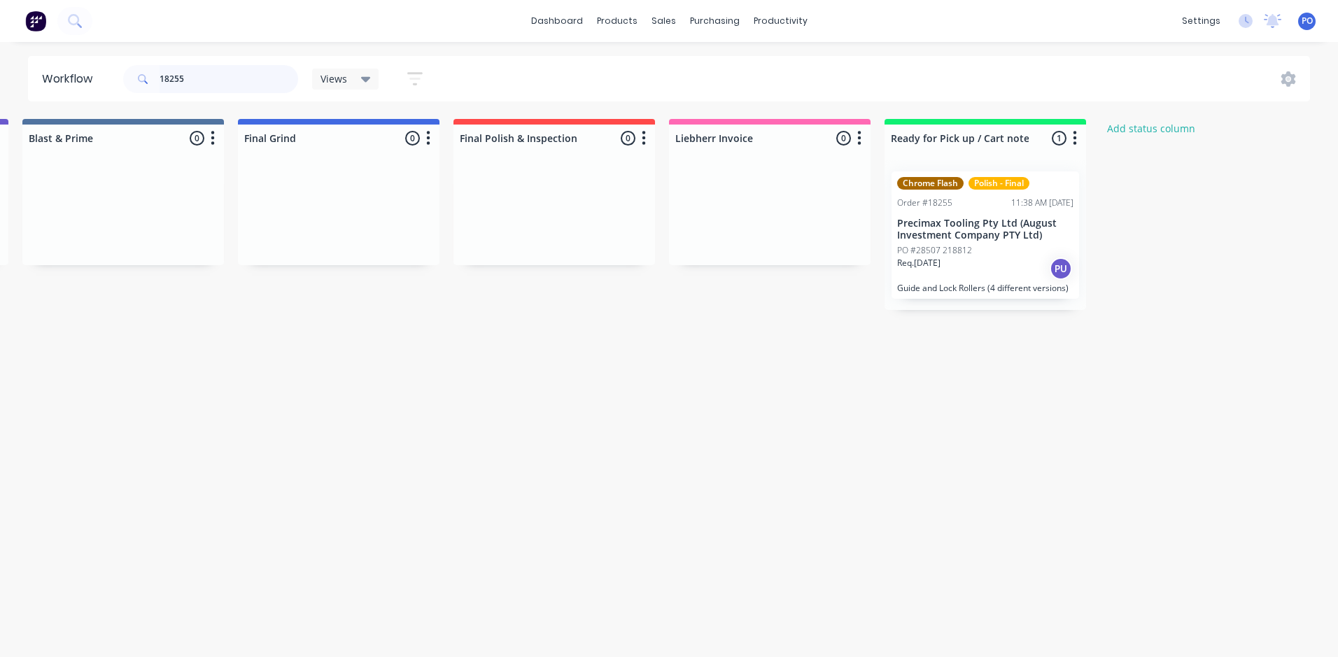
click at [188, 82] on input "18255" at bounding box center [229, 79] width 139 height 28
type input "1"
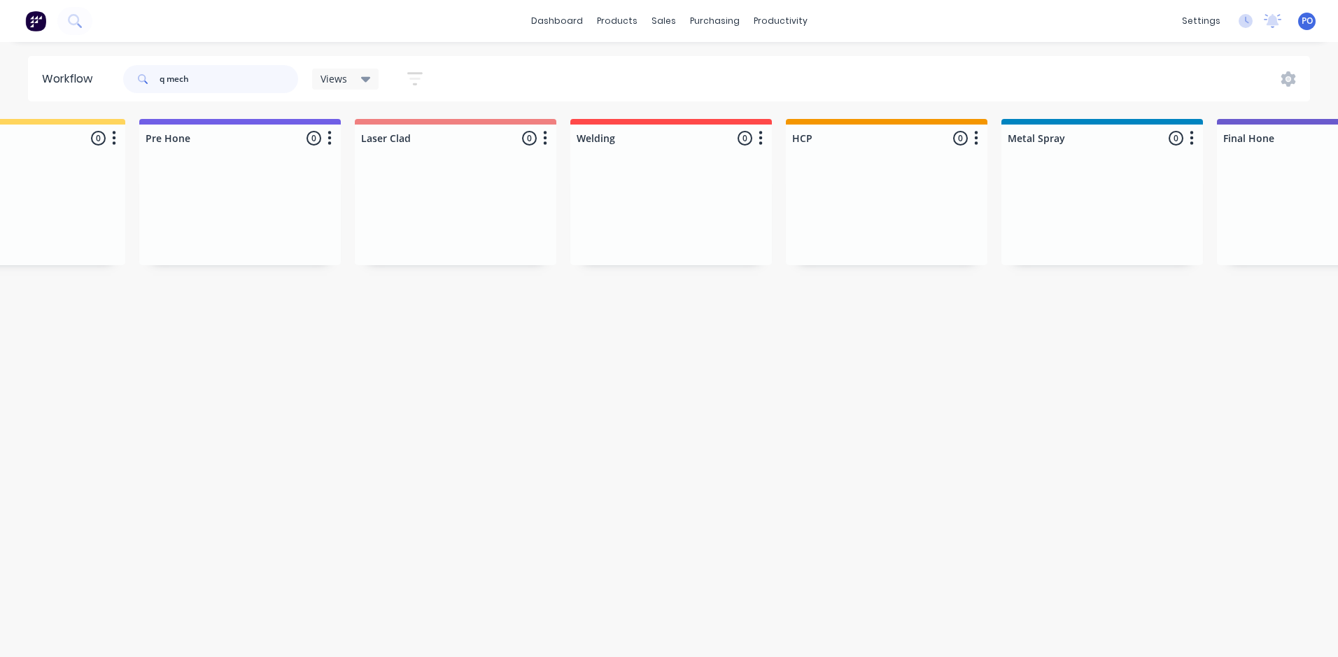
scroll to position [0, 1624]
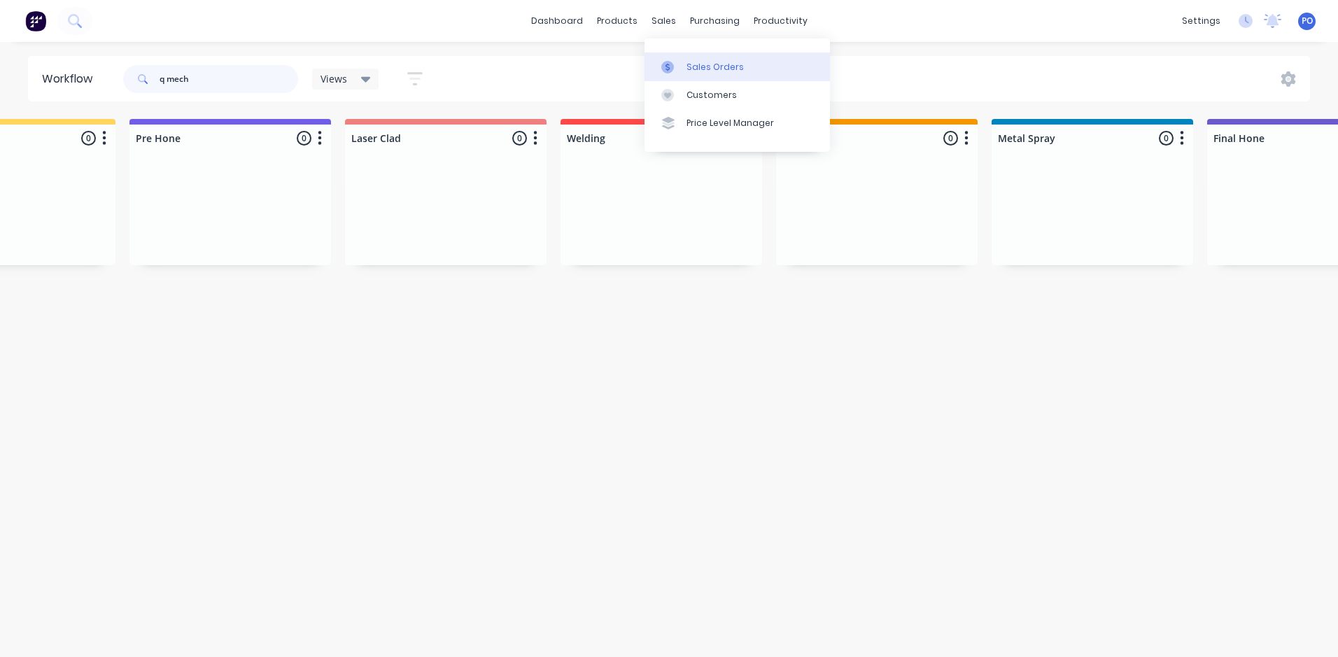
type input "q mech"
click at [692, 64] on div "Sales Orders" at bounding box center [714, 67] width 57 height 13
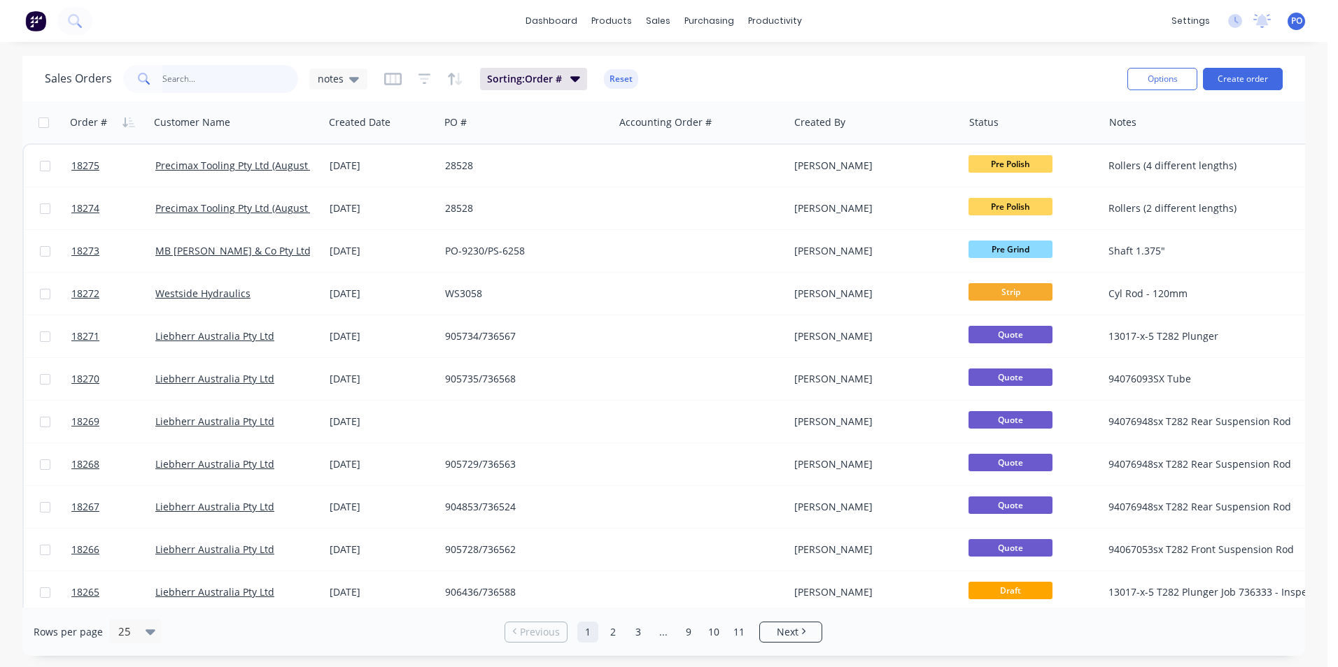
click at [243, 78] on input "text" at bounding box center [230, 79] width 136 height 28
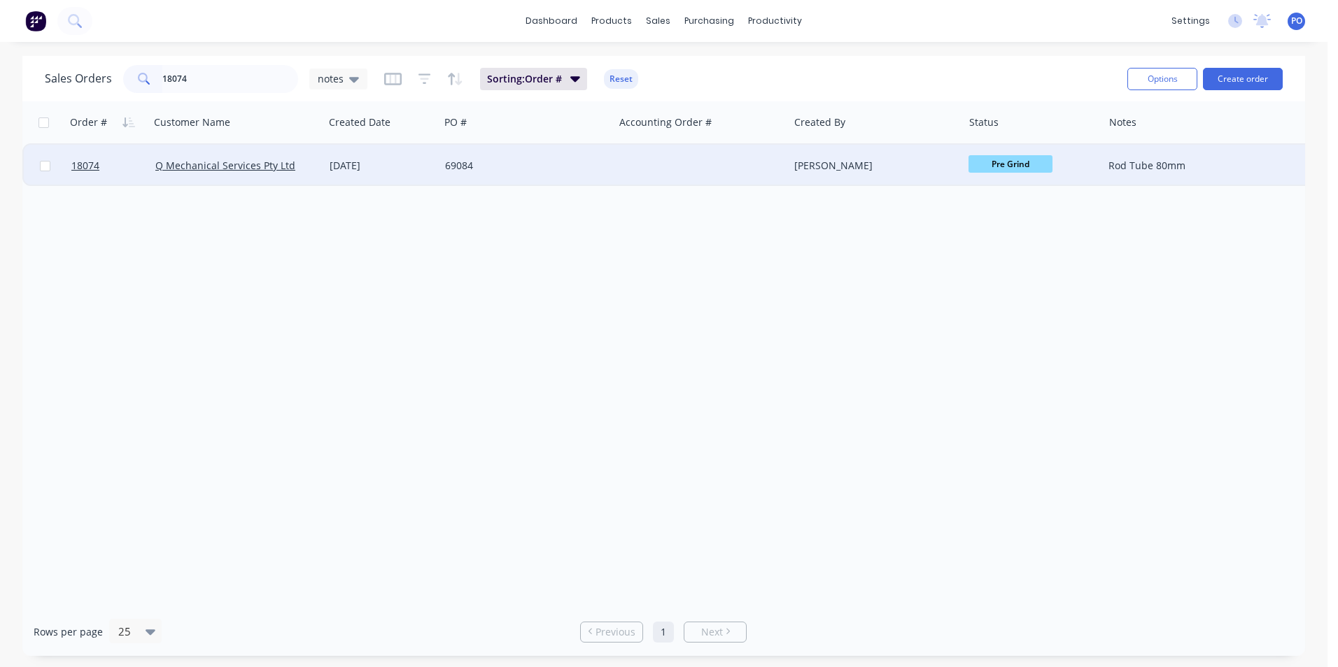
click at [1011, 164] on span "Pre Grind" at bounding box center [1010, 163] width 84 height 17
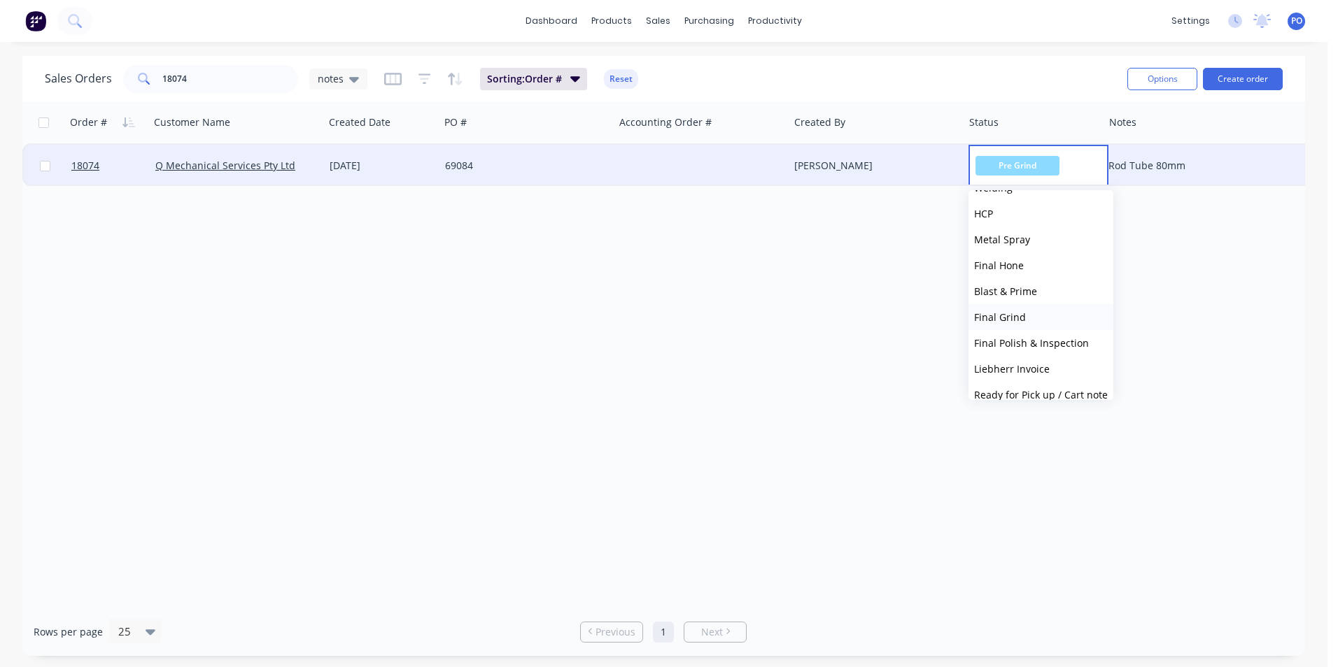
click at [1021, 313] on span "Final Grind" at bounding box center [1000, 317] width 52 height 13
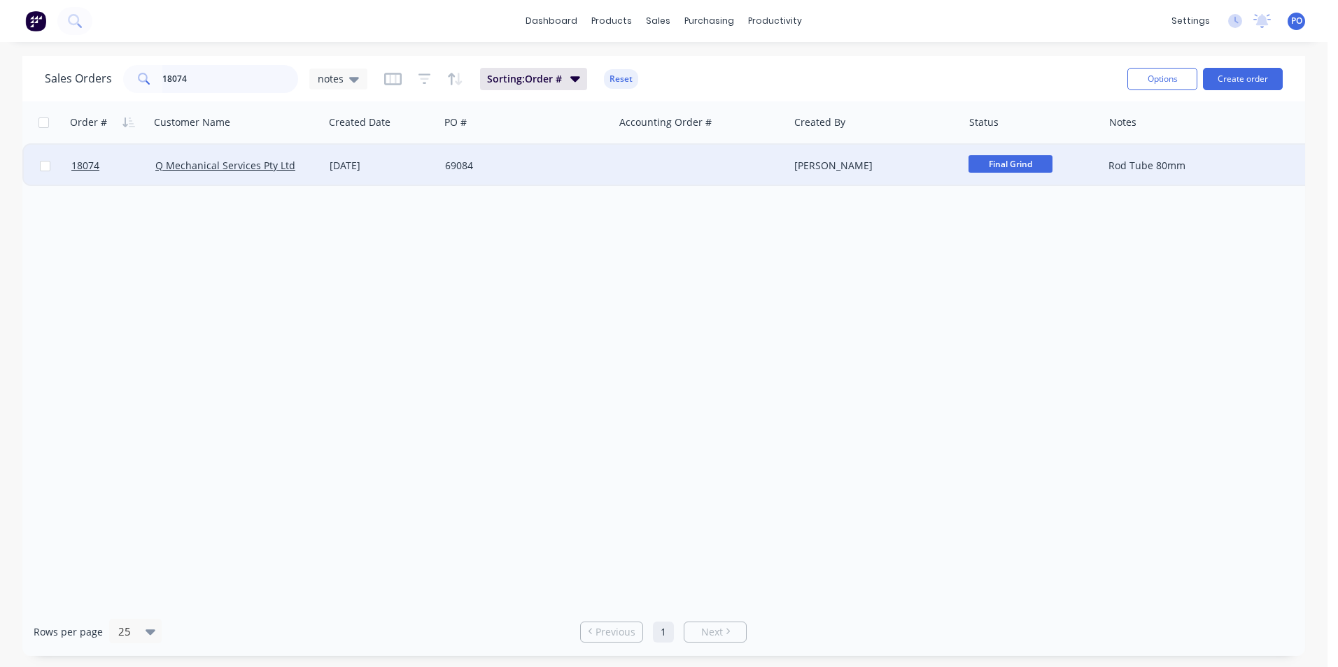
drag, startPoint x: 212, startPoint y: 83, endPoint x: 87, endPoint y: 61, distance: 126.5
click at [87, 61] on div "Sales Orders 18074 notes Sorting: Order # Reset Options Create order" at bounding box center [663, 78] width 1282 height 45
type input "18255"
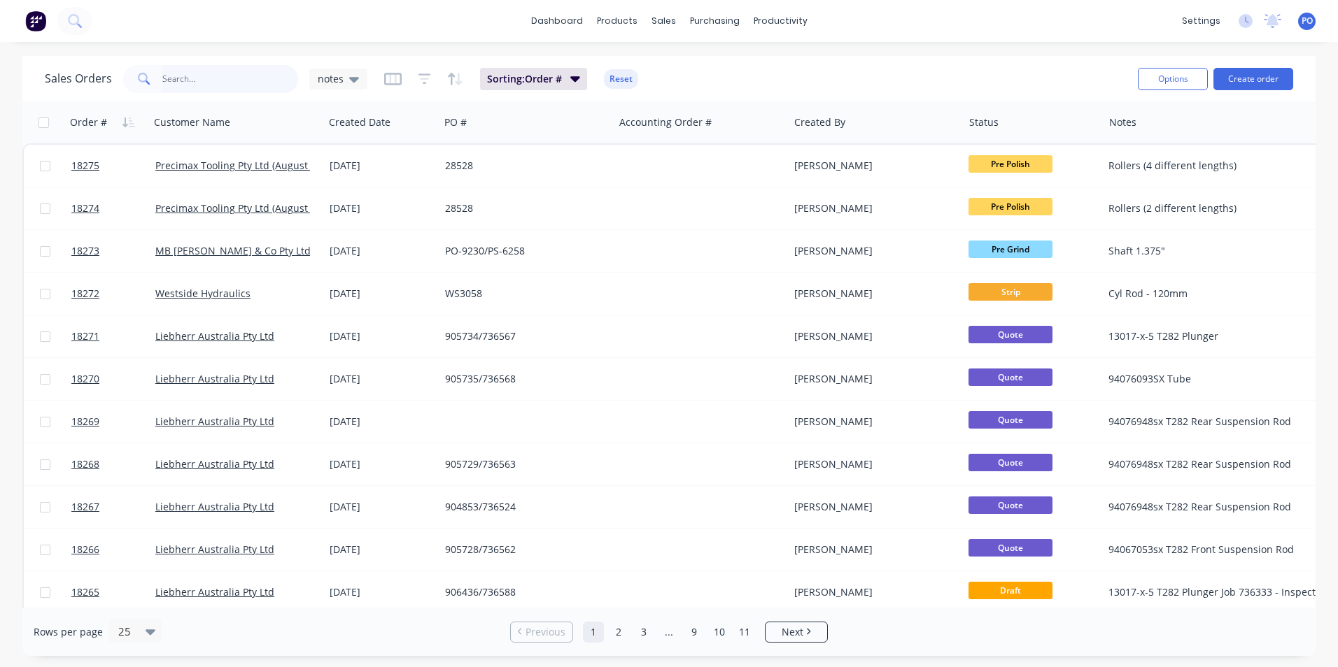
click at [220, 89] on input "text" at bounding box center [230, 79] width 136 height 28
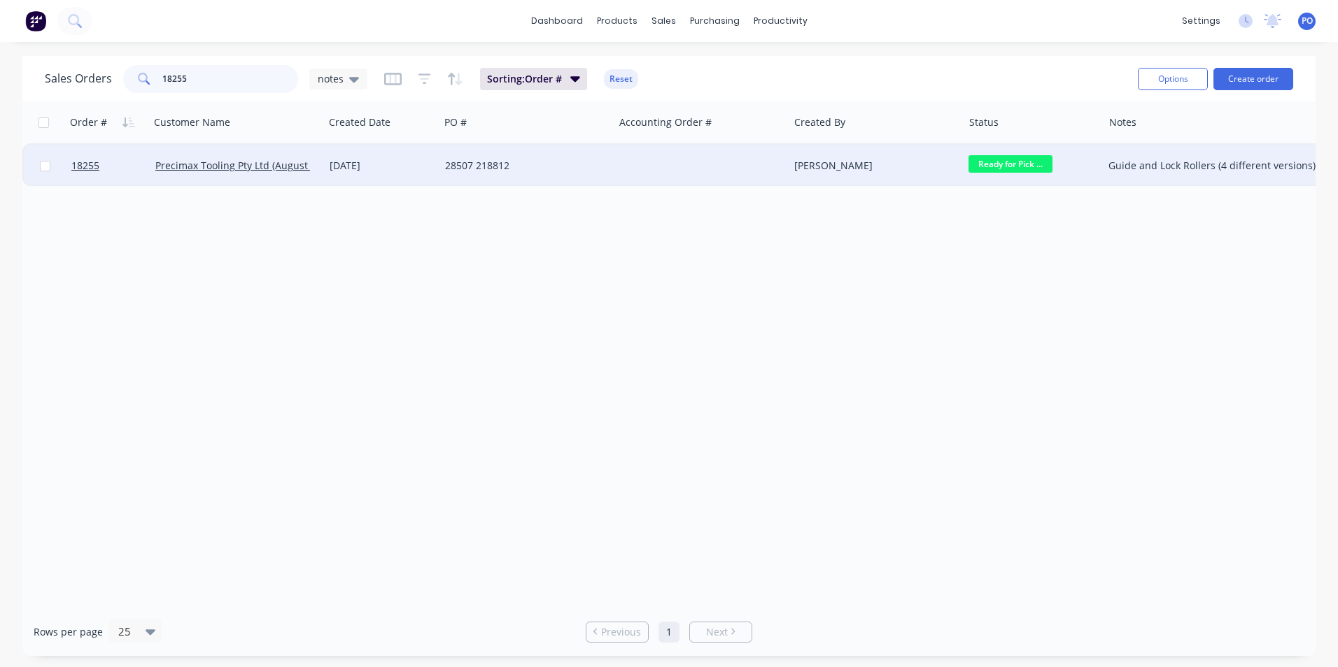
type input "18255"
click at [1001, 169] on span "Ready for Pick ..." at bounding box center [1010, 163] width 84 height 17
click at [926, 173] on div "[PERSON_NAME]" at bounding box center [875, 166] width 174 height 42
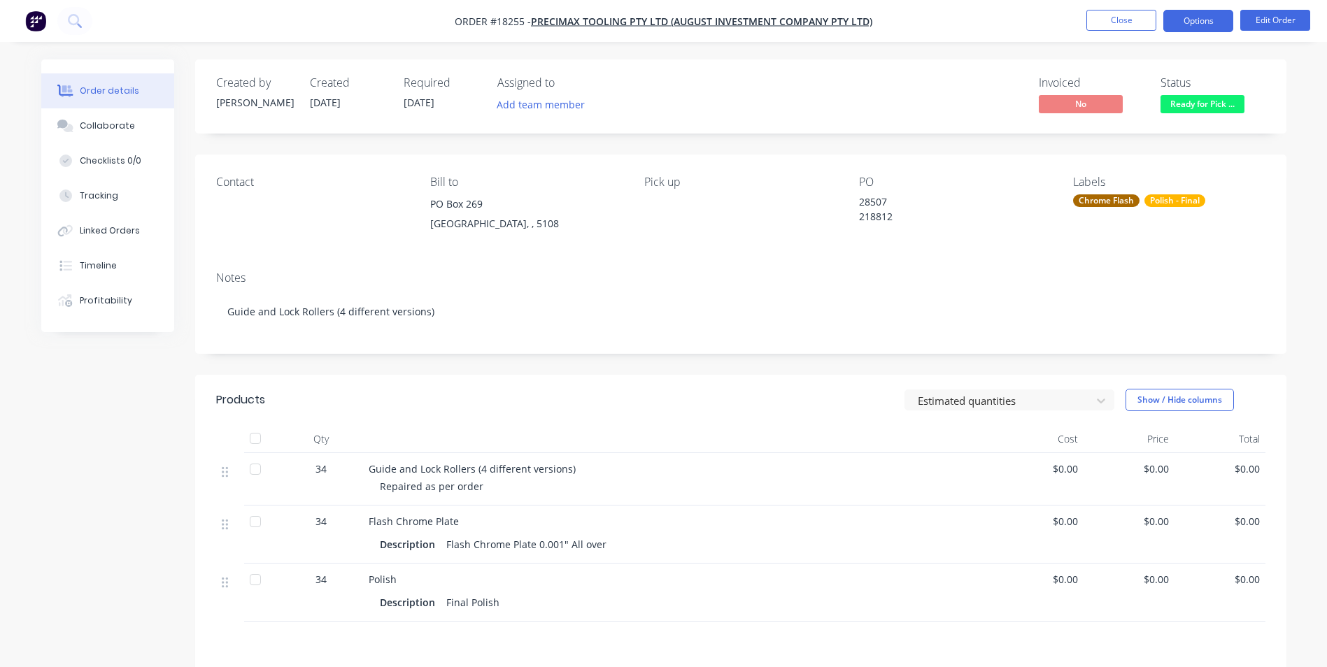
click at [1198, 24] on button "Options" at bounding box center [1198, 21] width 70 height 22
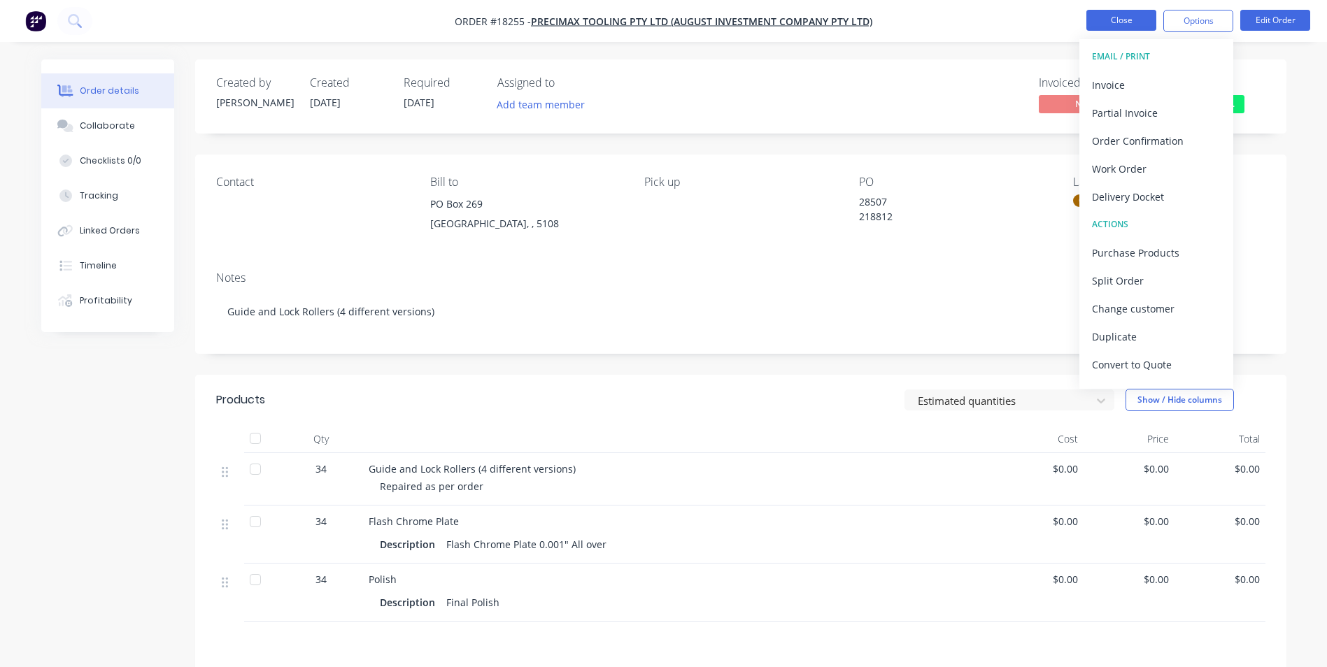
click at [1102, 26] on button "Close" at bounding box center [1121, 20] width 70 height 21
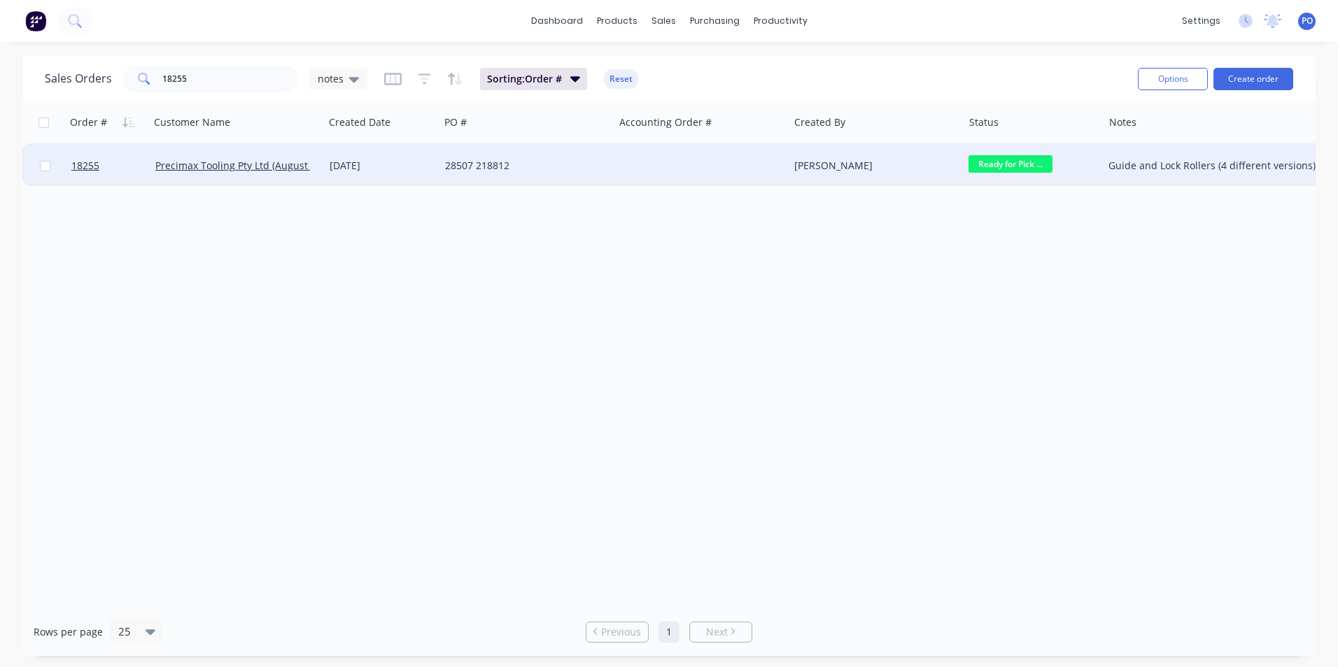
click at [1039, 166] on span "Ready for Pick ..." at bounding box center [1010, 163] width 84 height 17
click at [941, 73] on div "Sales Orders 18255 notes Sorting: Order # Reset" at bounding box center [586, 79] width 1082 height 34
drag, startPoint x: 219, startPoint y: 67, endPoint x: 151, endPoint y: 62, distance: 68.1
click at [145, 73] on div "18255" at bounding box center [210, 79] width 175 height 28
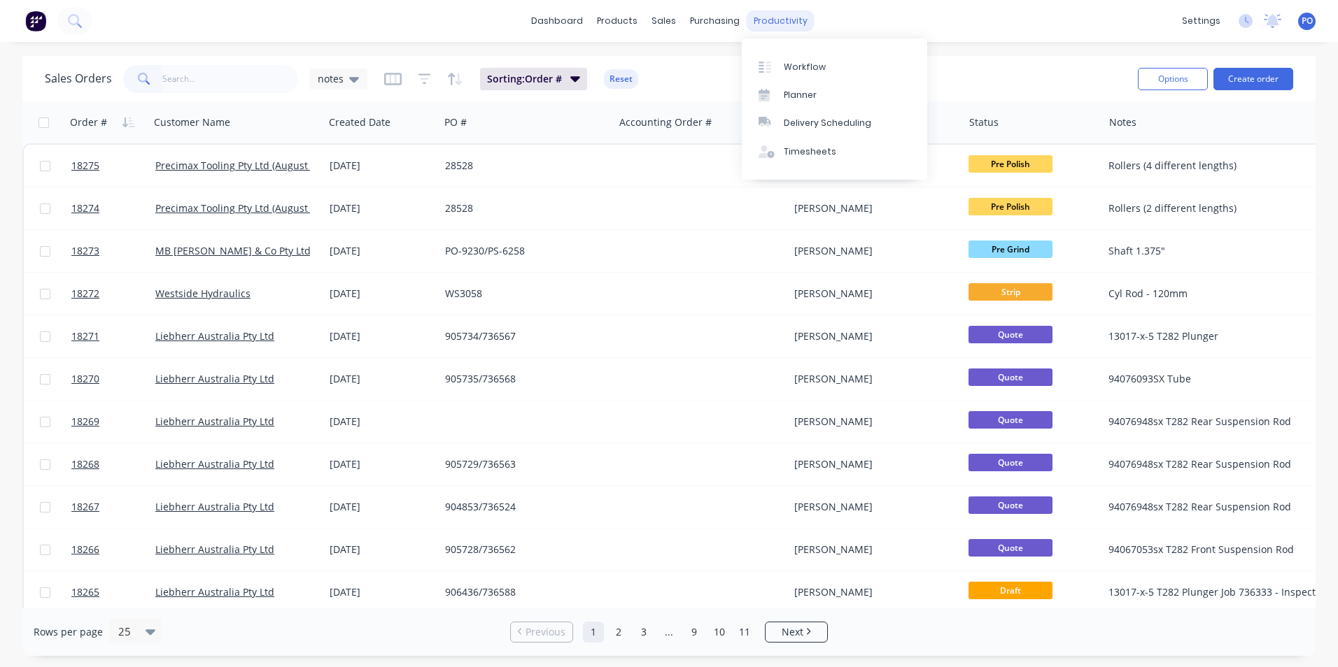
click at [772, 20] on div "productivity" at bounding box center [780, 20] width 68 height 21
click at [797, 64] on div "Workflow" at bounding box center [805, 67] width 42 height 13
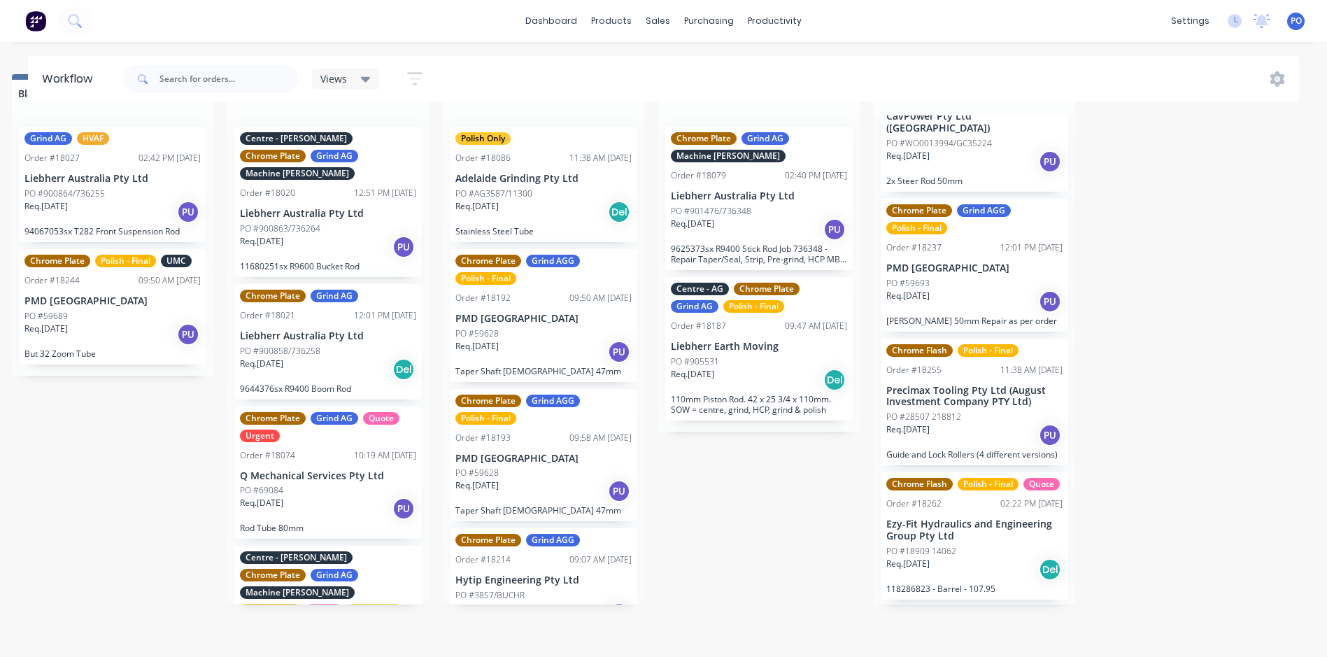
scroll to position [55, 3035]
click at [984, 545] on div "PO #18909 14062" at bounding box center [974, 551] width 176 height 13
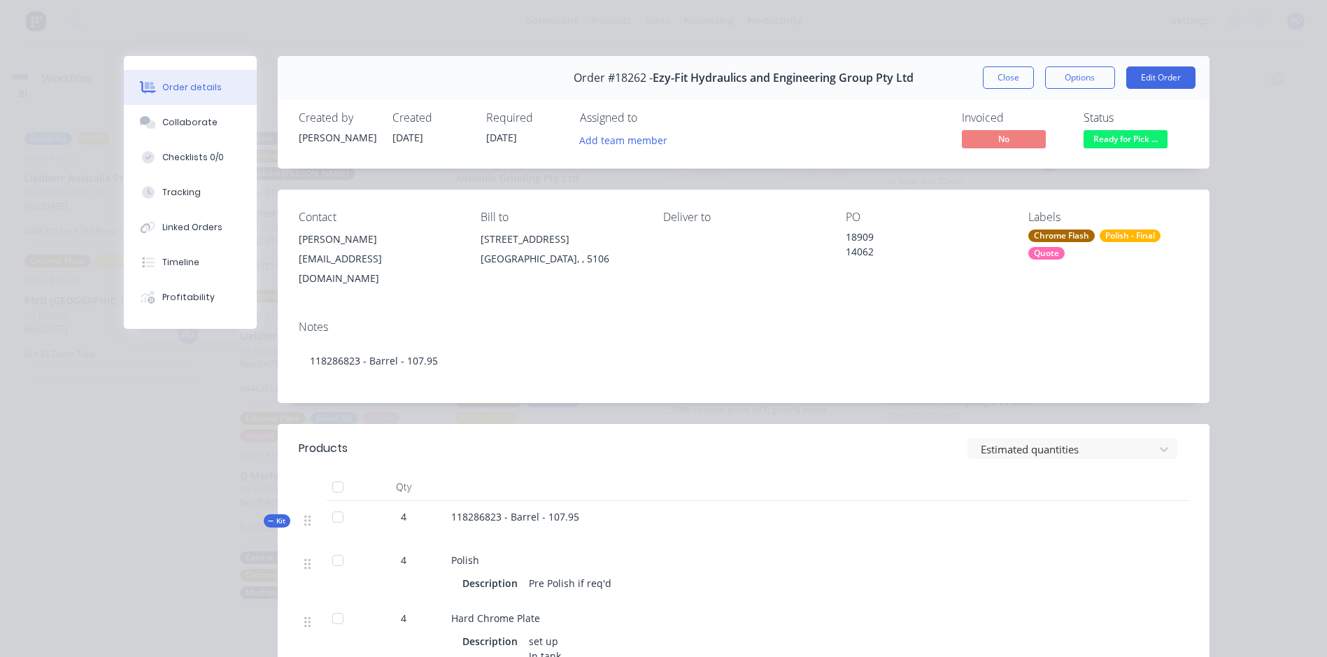
click at [1127, 141] on span "Ready for Pick ..." at bounding box center [1126, 138] width 84 height 17
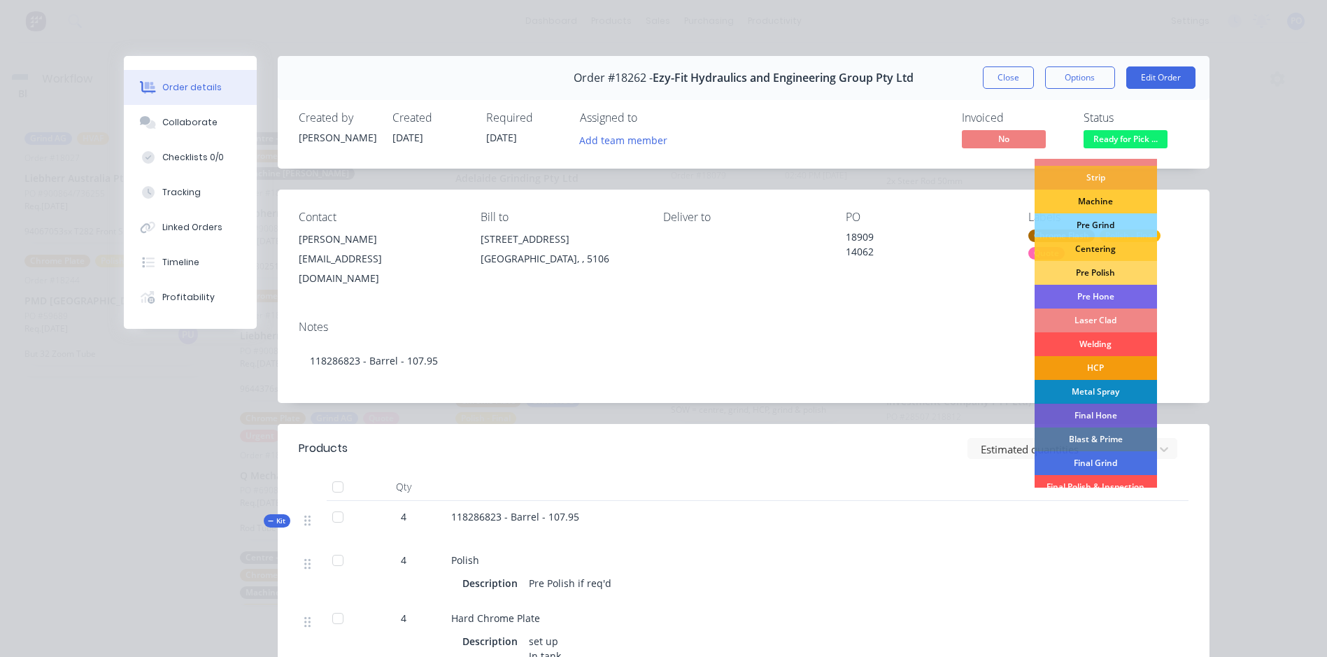
scroll to position [142, 0]
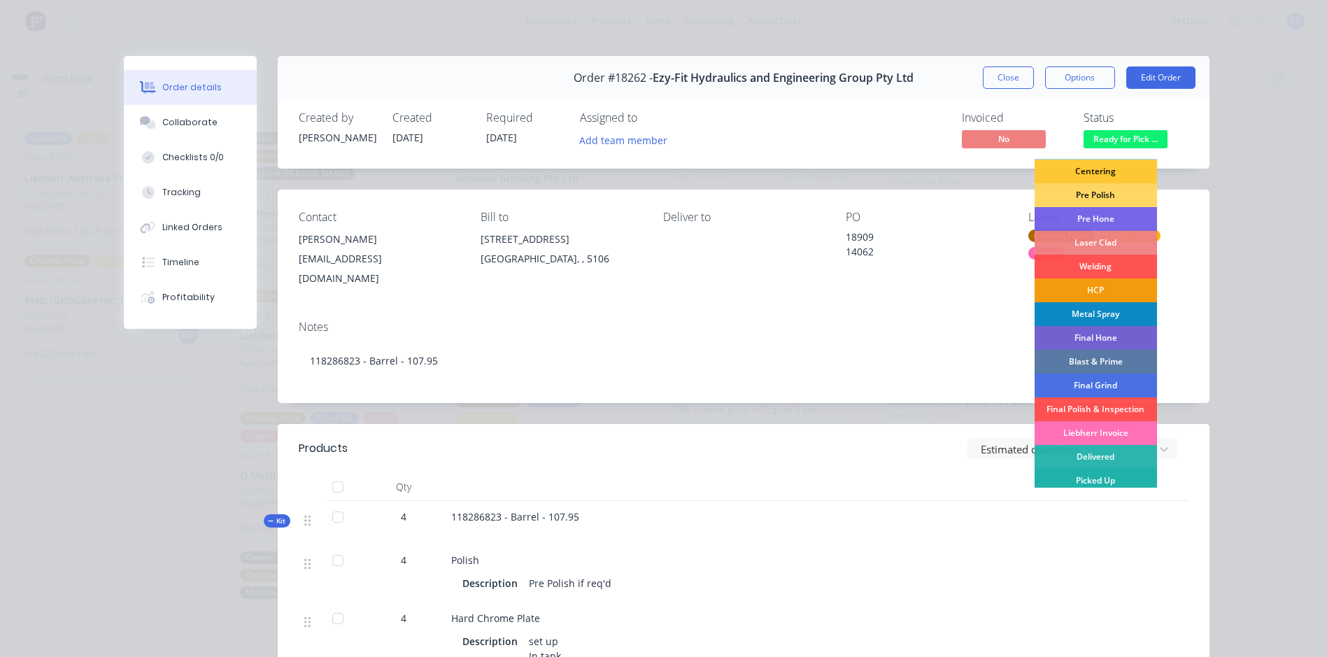
click at [1103, 476] on div "Picked Up" at bounding box center [1096, 481] width 122 height 24
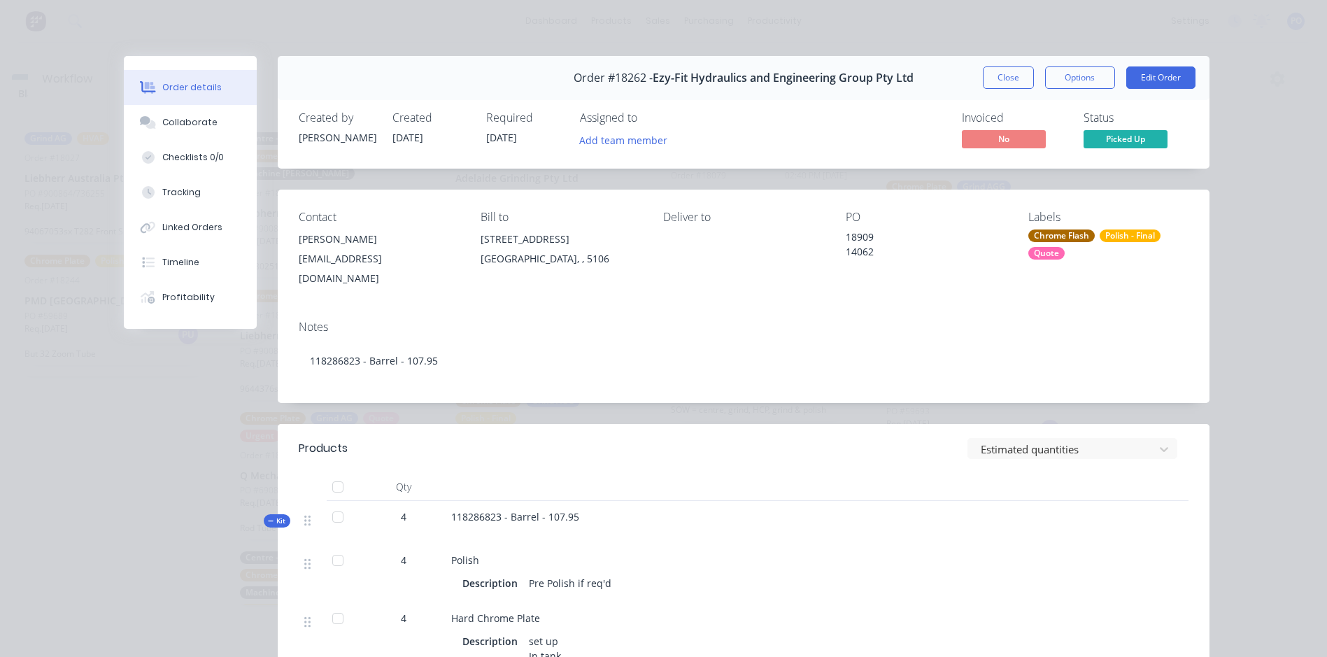
scroll to position [746, 0]
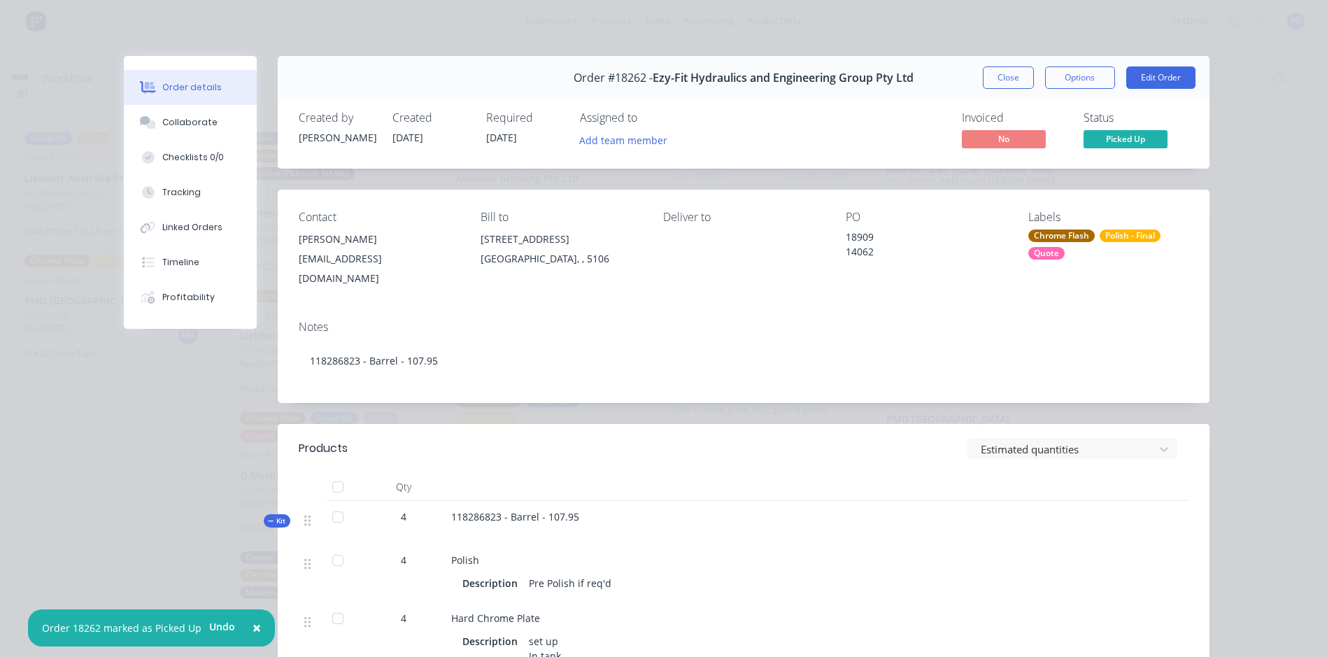
click at [1014, 74] on button "Close" at bounding box center [1008, 77] width 51 height 22
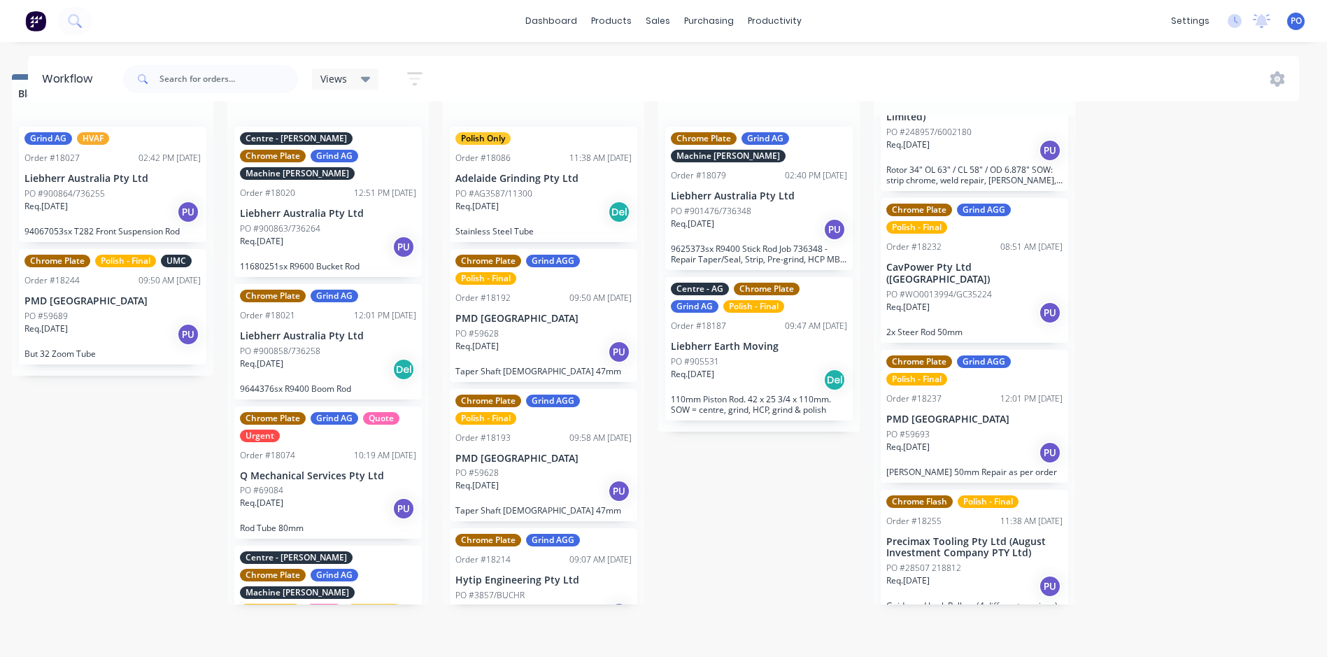
click at [136, 10] on div "dashboard products sales purchasing productivity dashboard products Product Cat…" at bounding box center [663, 21] width 1327 height 42
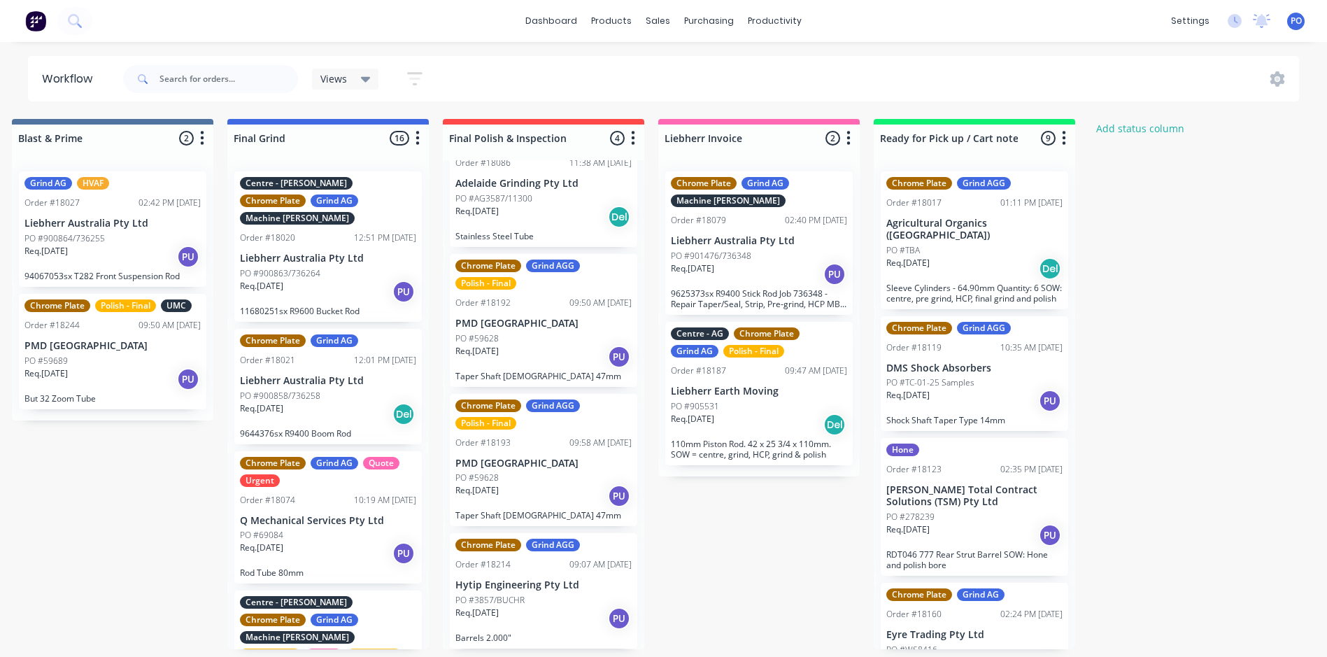
scroll to position [0, 0]
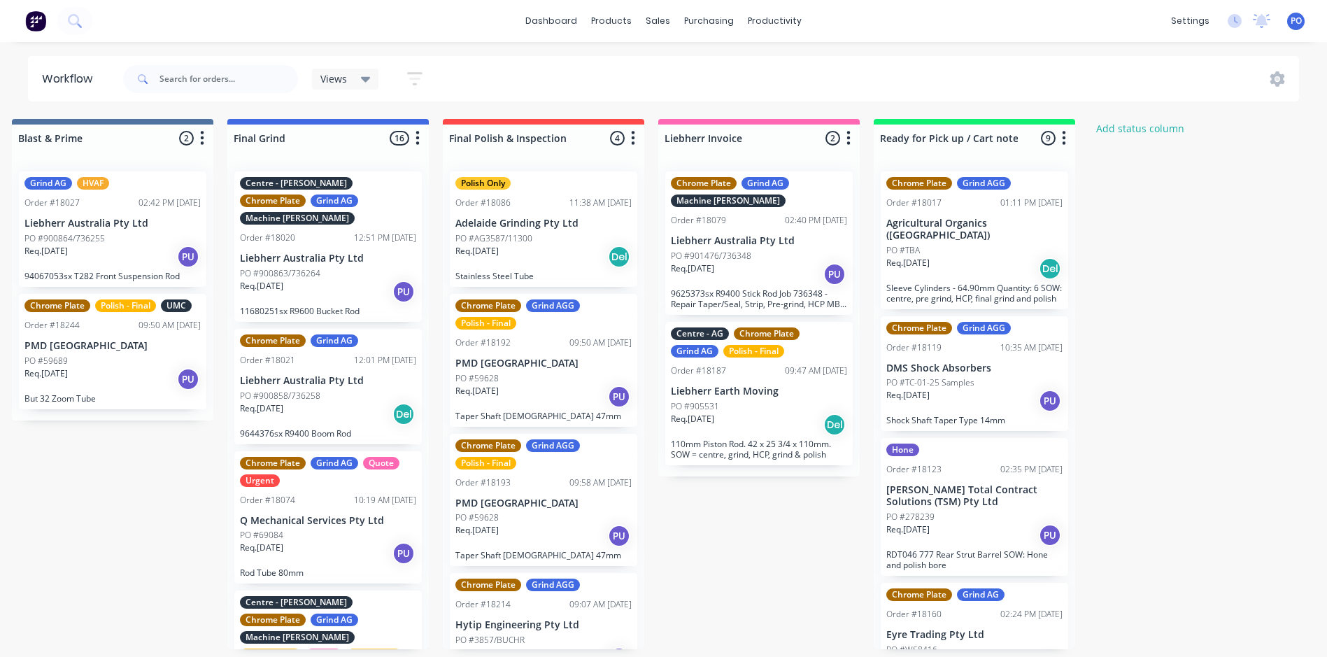
click at [41, 17] on img at bounding box center [35, 20] width 21 height 21
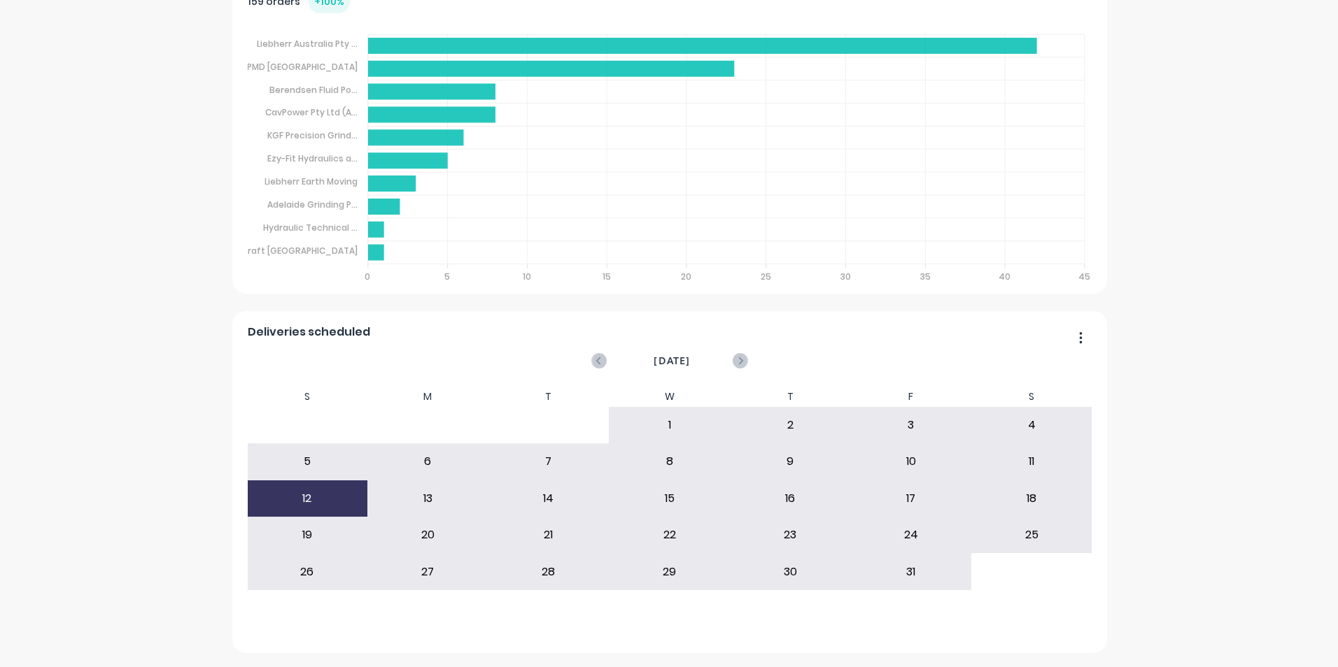
scroll to position [642, 0]
